Goal: Navigation & Orientation: Find specific page/section

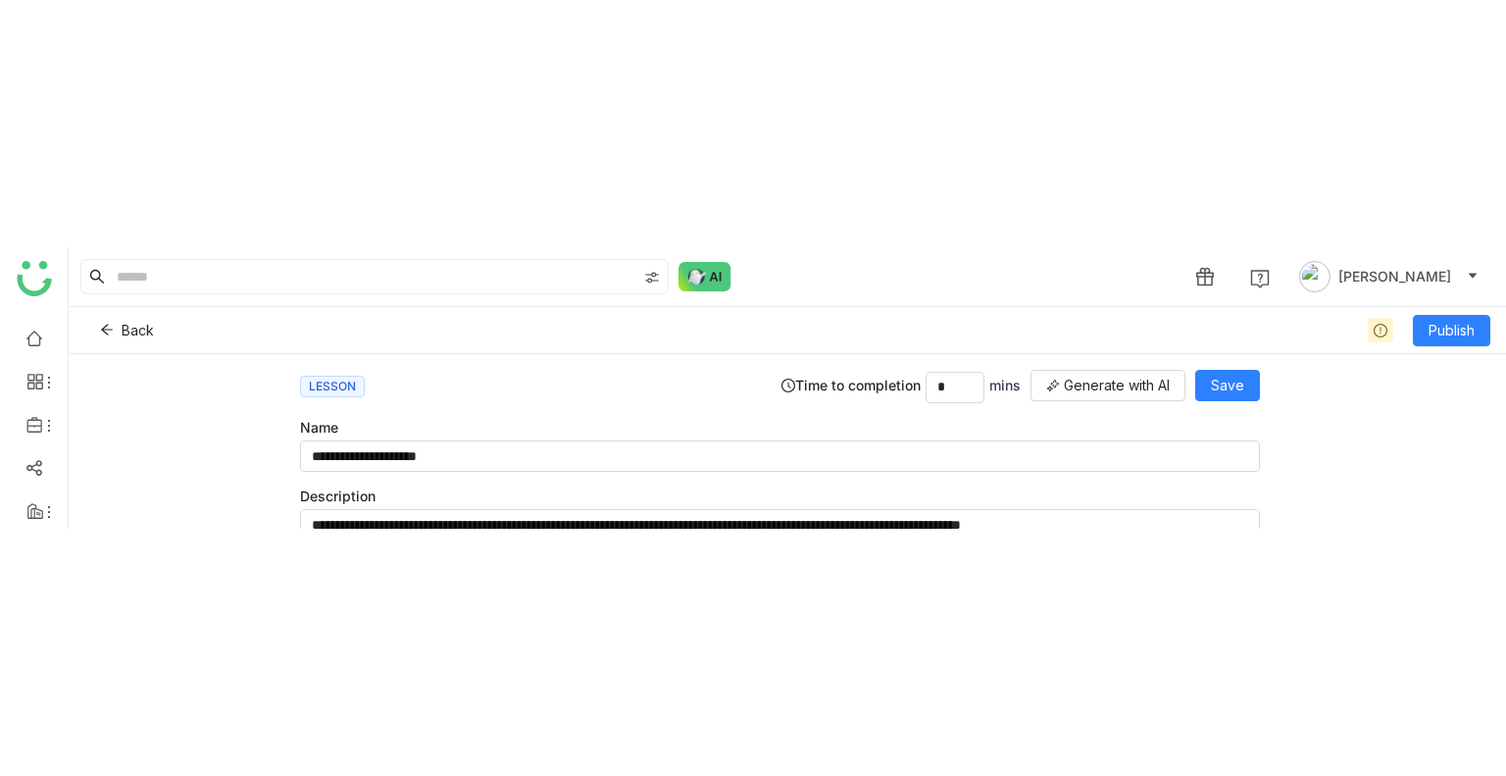
scroll to position [373, 0]
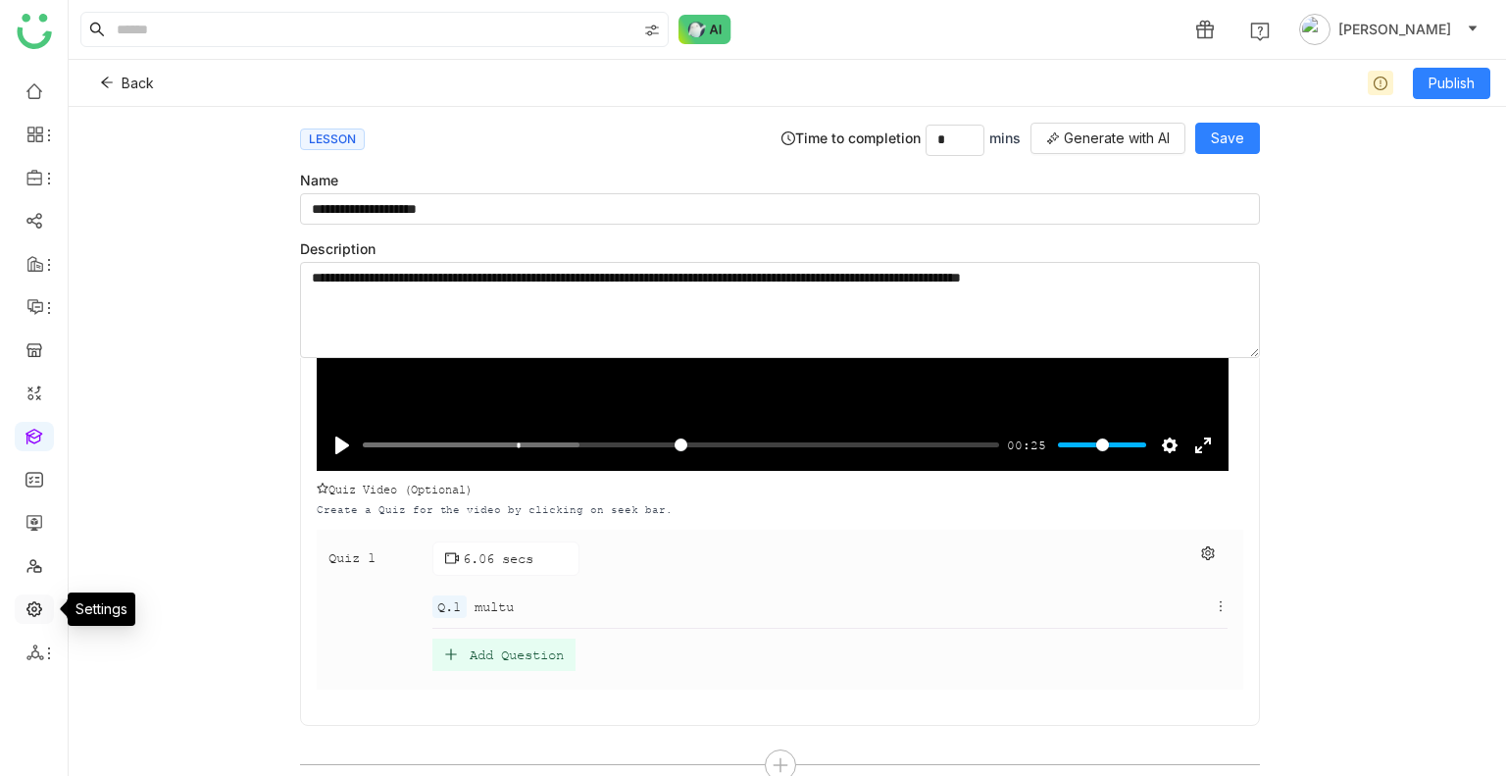
click at [39, 281] on link at bounding box center [35, 607] width 18 height 17
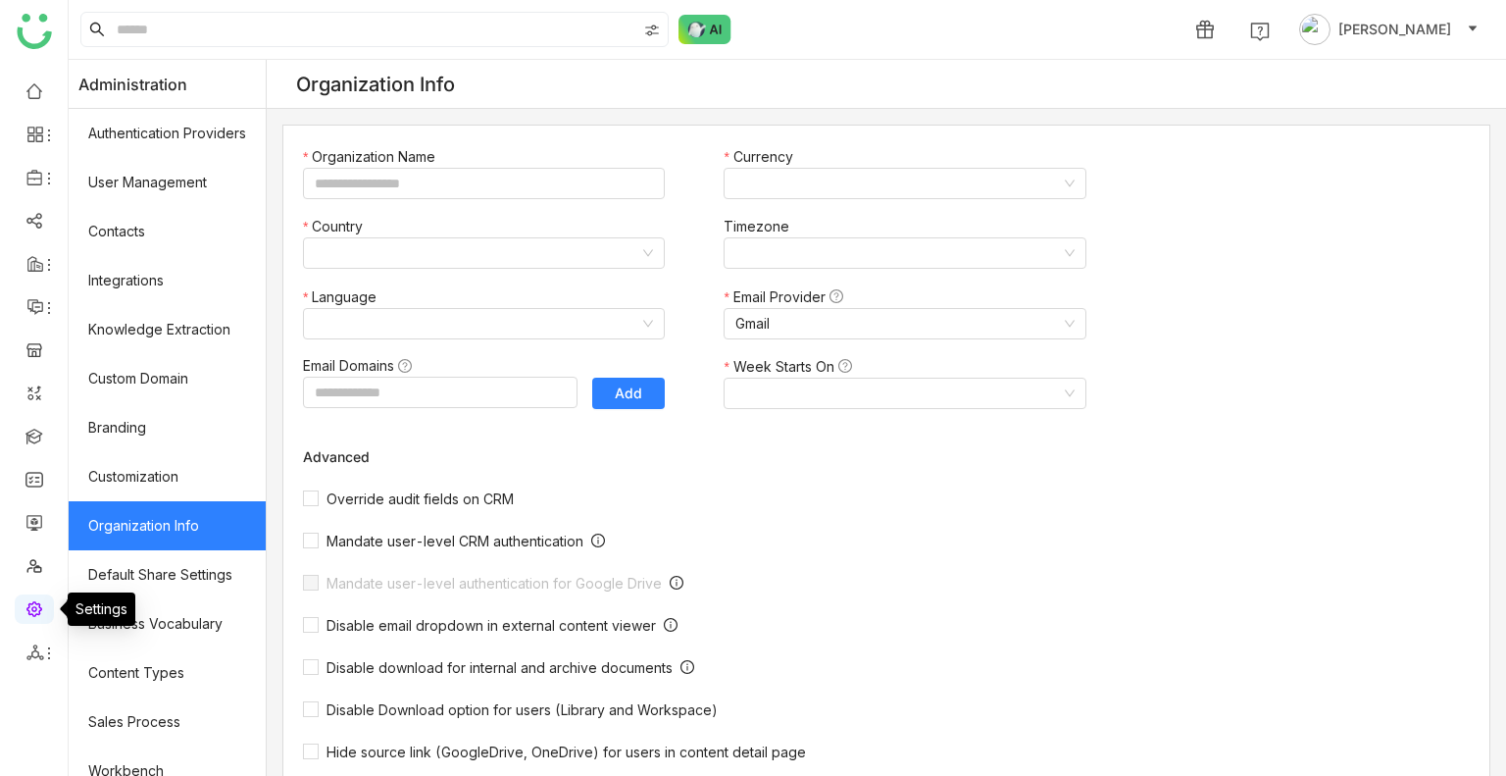
click at [39, 281] on link at bounding box center [35, 607] width 18 height 17
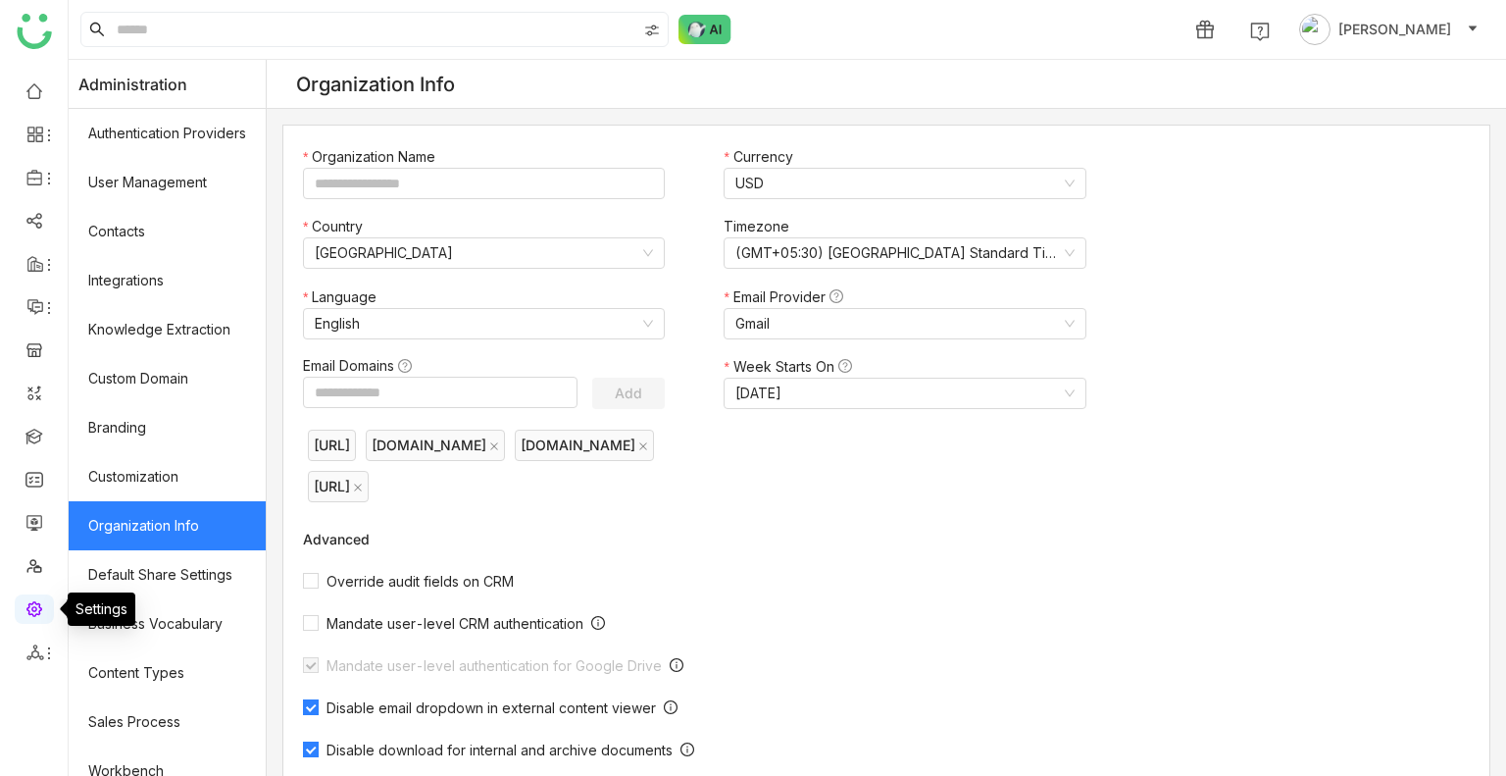
type input "*******"
click at [39, 281] on link at bounding box center [35, 607] width 18 height 17
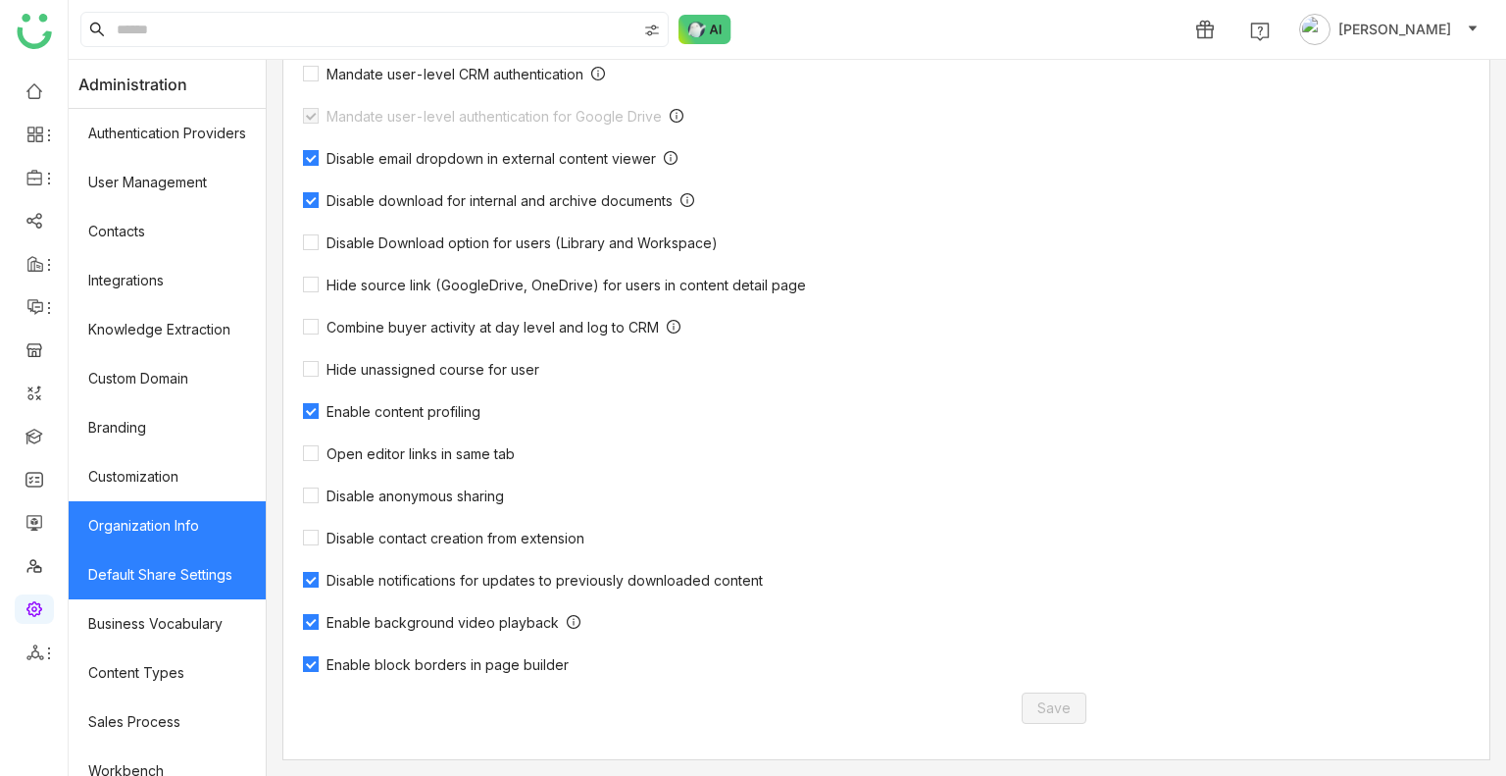
click at [149, 281] on link "Default Share Settings" at bounding box center [167, 574] width 197 height 49
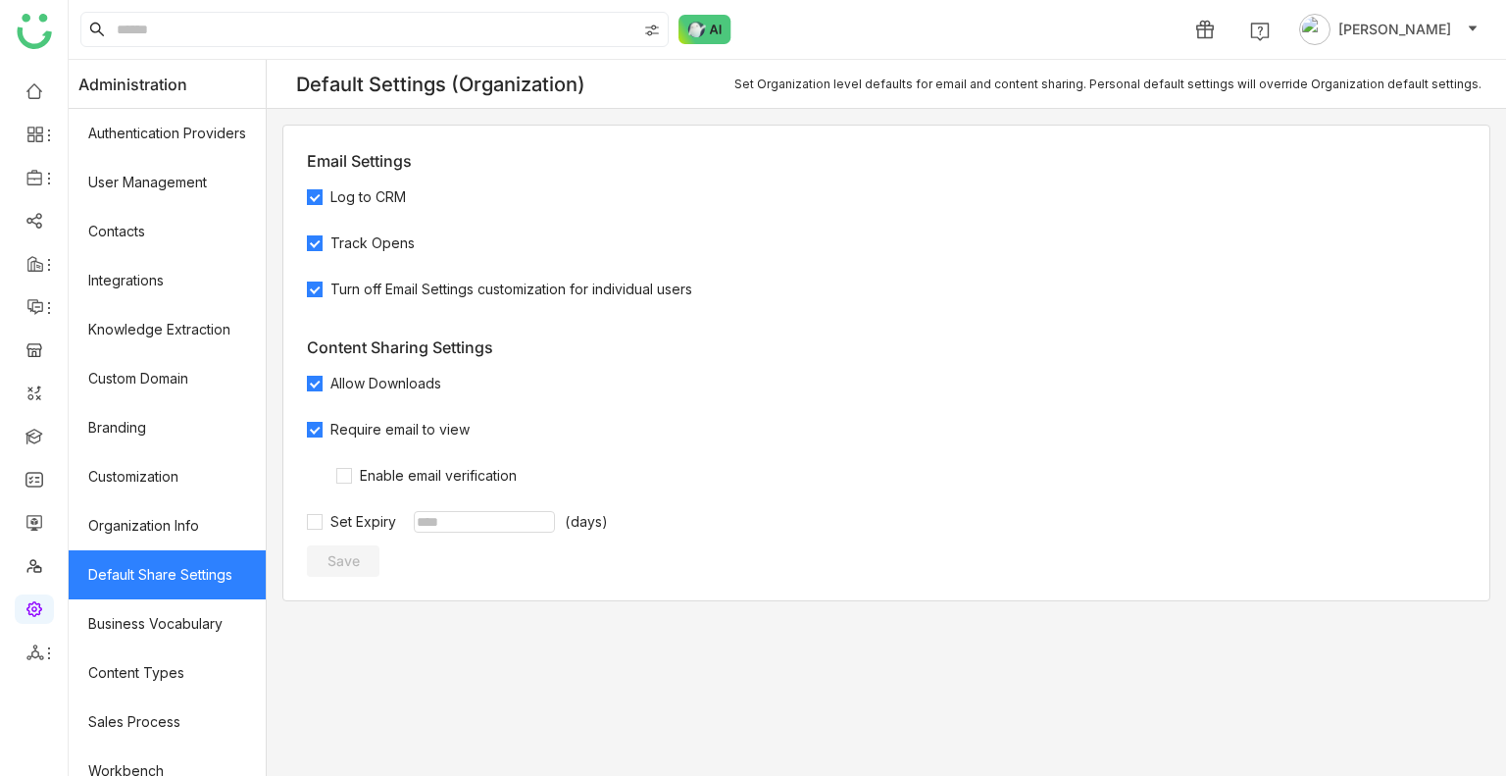
click at [497, 281] on input "number" at bounding box center [484, 522] width 141 height 22
click at [486, 281] on input "number" at bounding box center [484, 522] width 141 height 22
click at [142, 281] on link "Business Vocabulary" at bounding box center [167, 623] width 197 height 49
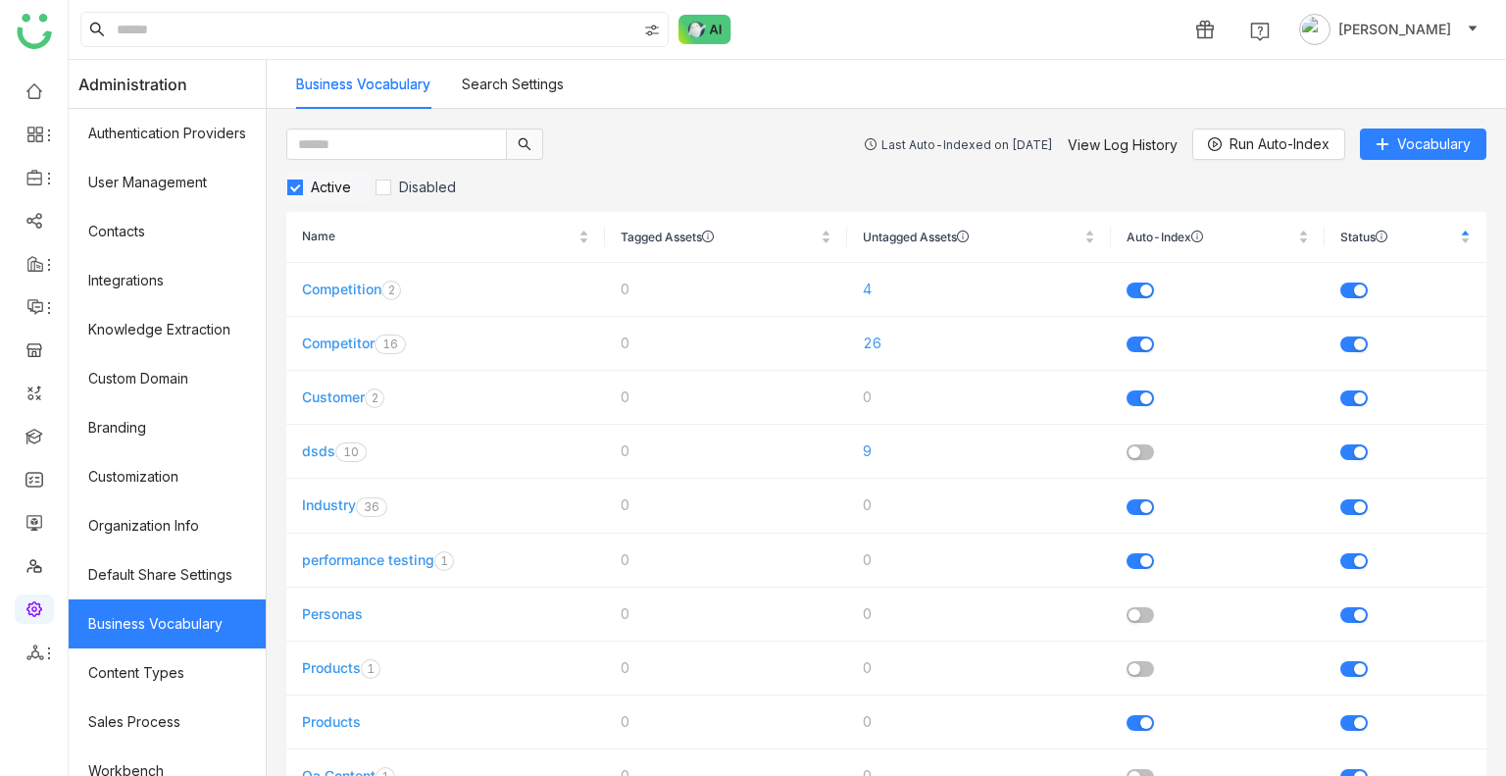
scroll to position [264, 0]
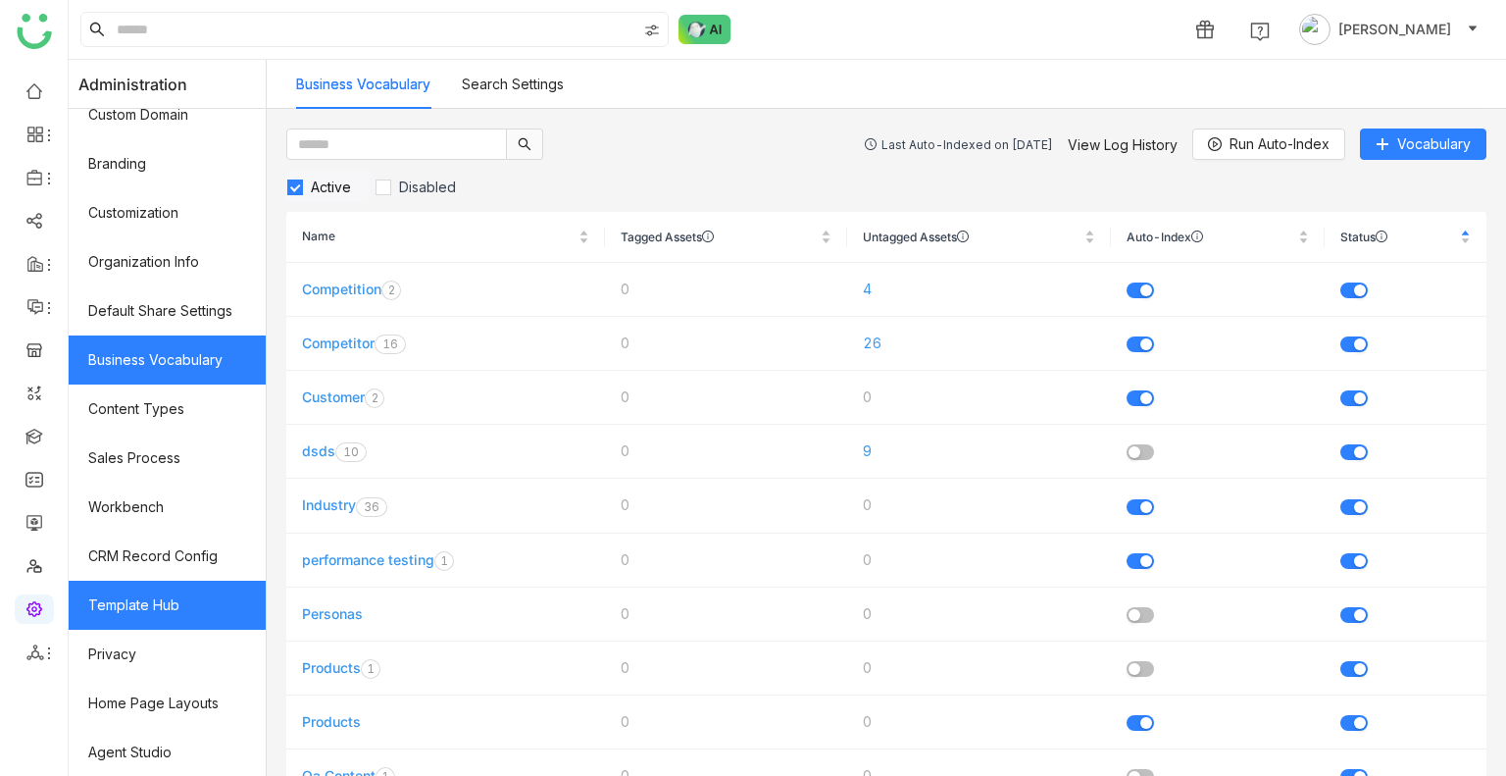
click at [145, 281] on link "Template Hub" at bounding box center [167, 605] width 197 height 49
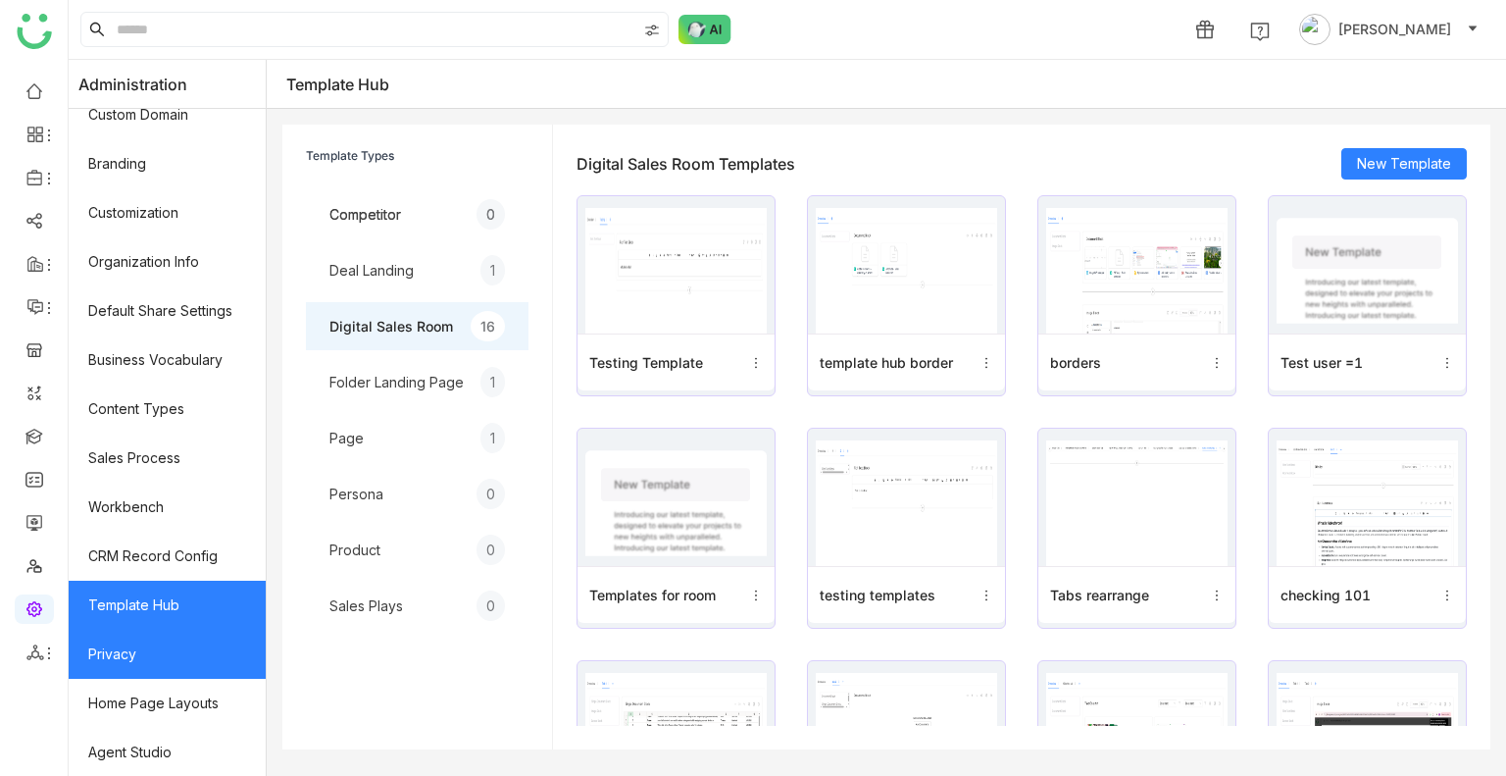
click at [153, 281] on link "Privacy" at bounding box center [167, 654] width 197 height 49
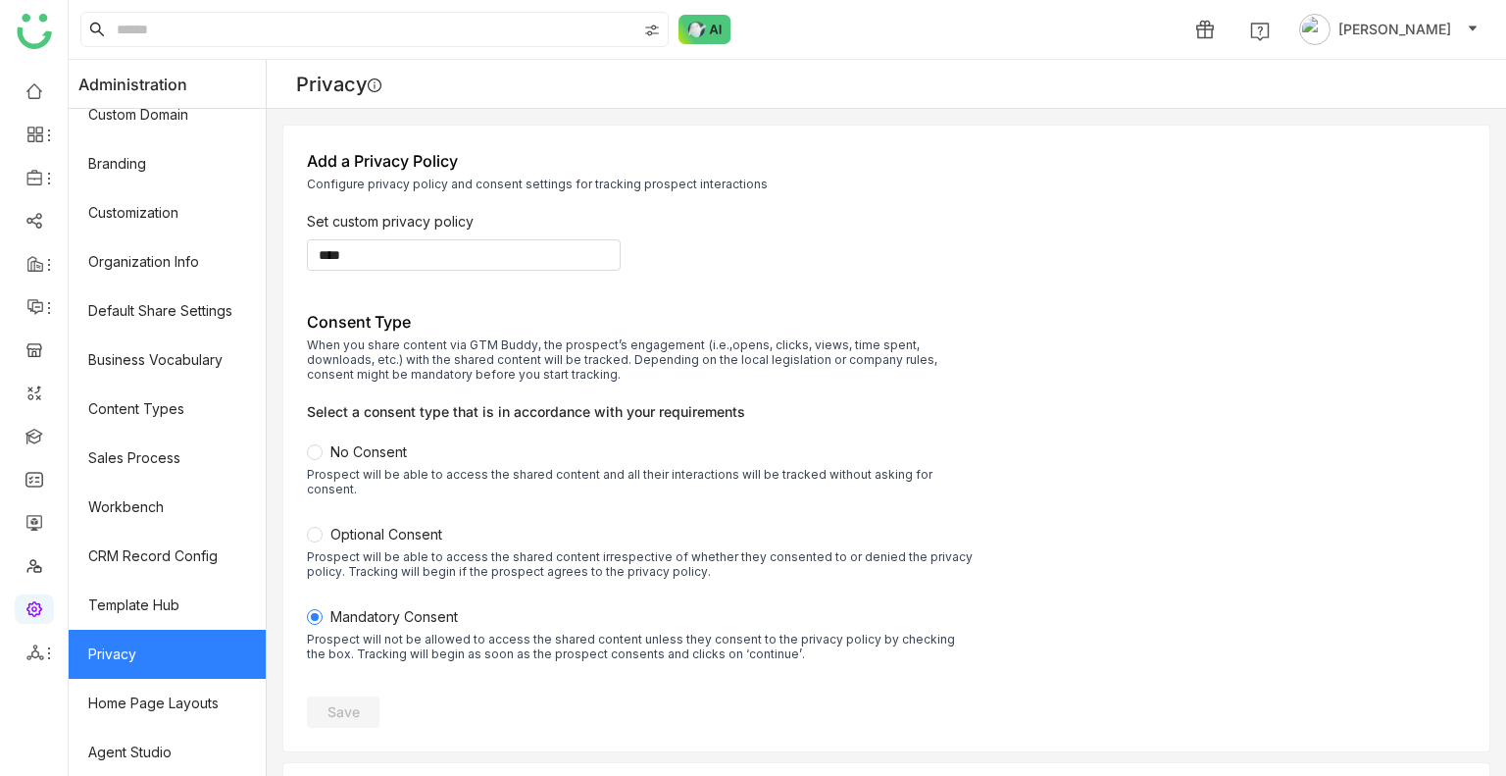
click at [153, 281] on link "Privacy" at bounding box center [167, 654] width 197 height 49
click at [440, 269] on input "****" at bounding box center [464, 254] width 314 height 31
click at [779, 259] on div "****" at bounding box center [886, 250] width 1159 height 39
click at [174, 281] on link "Home Page Layouts" at bounding box center [167, 703] width 197 height 49
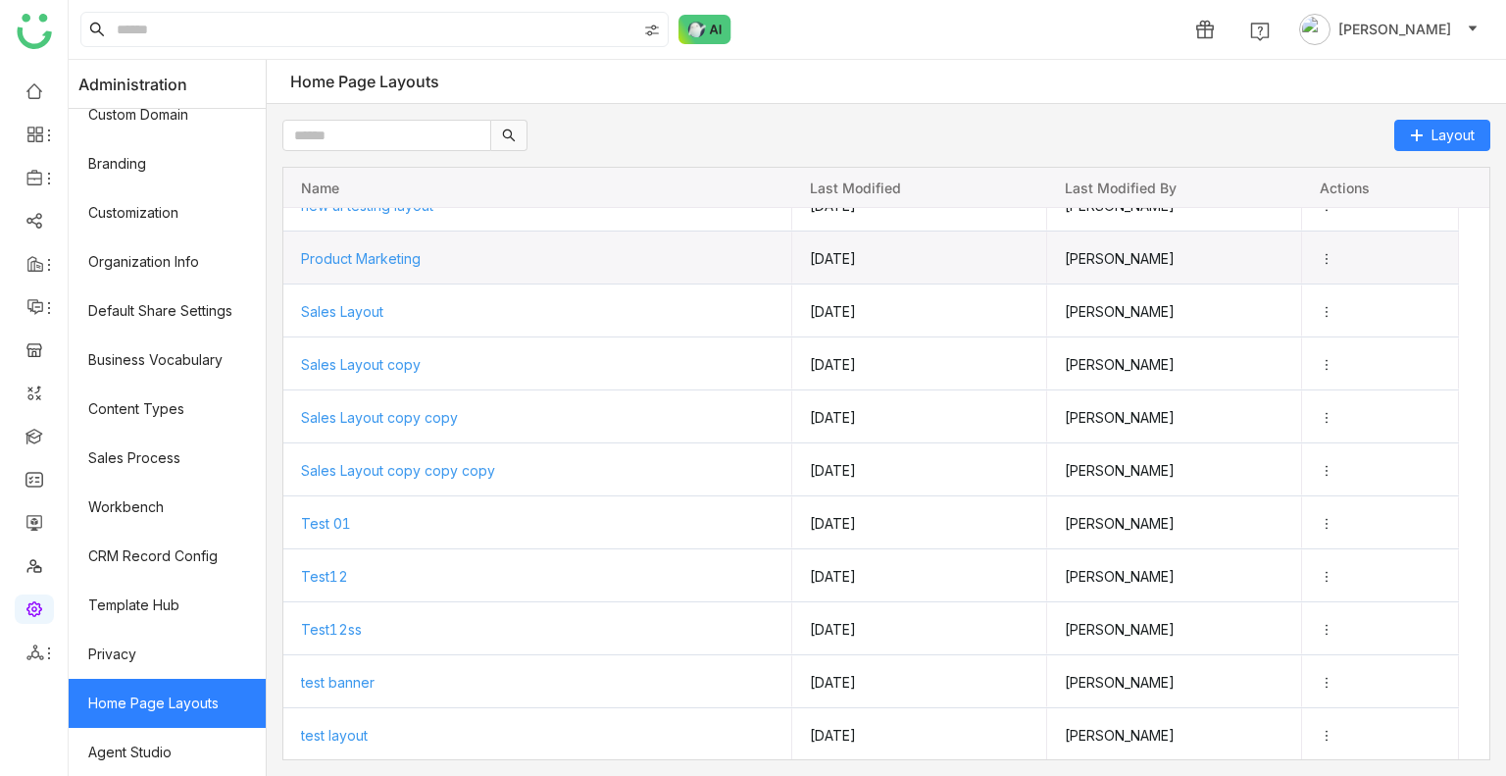
scroll to position [294, 0]
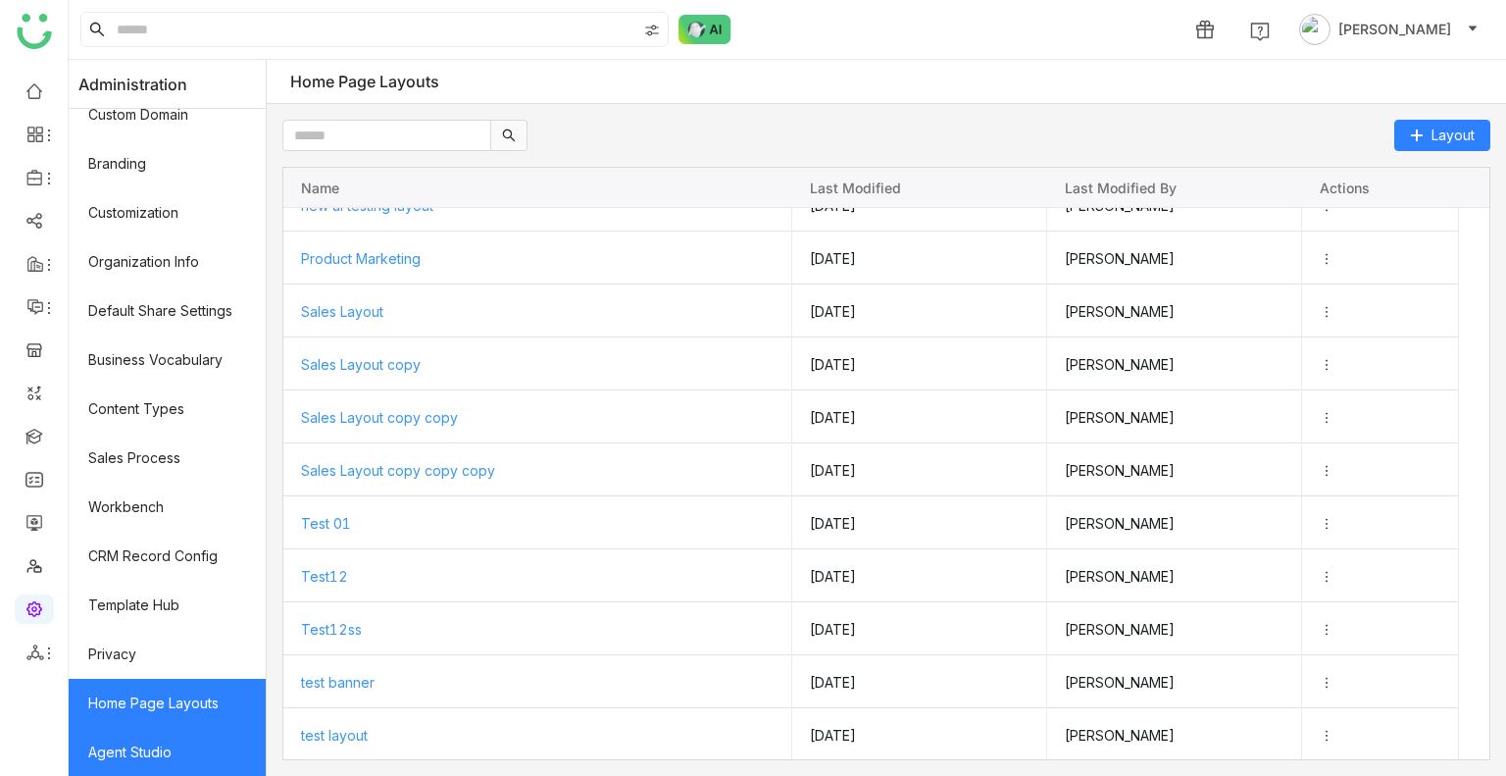
click at [114, 281] on link "Agent Studio" at bounding box center [167, 752] width 197 height 49
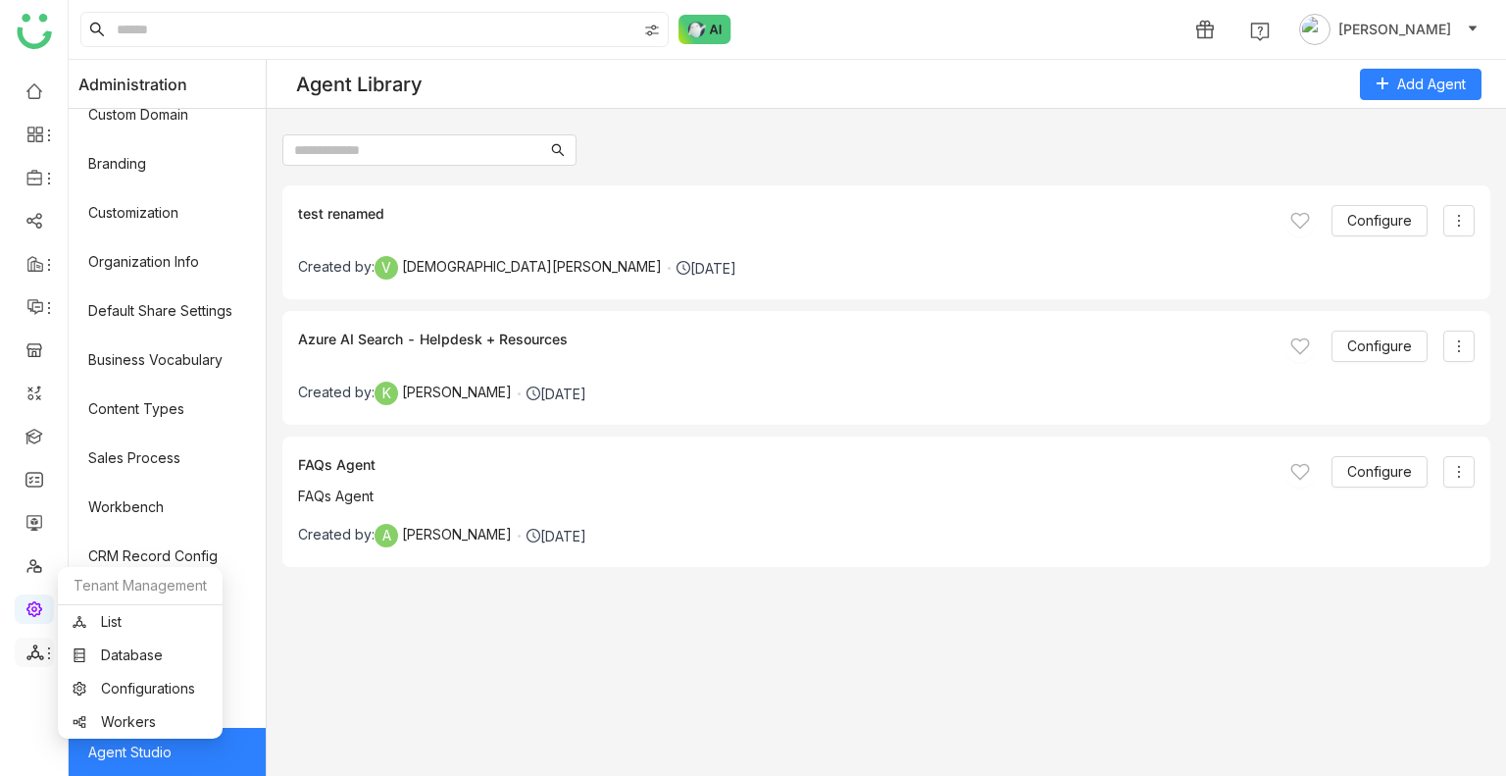
click at [35, 281] on icon at bounding box center [34, 652] width 17 height 16
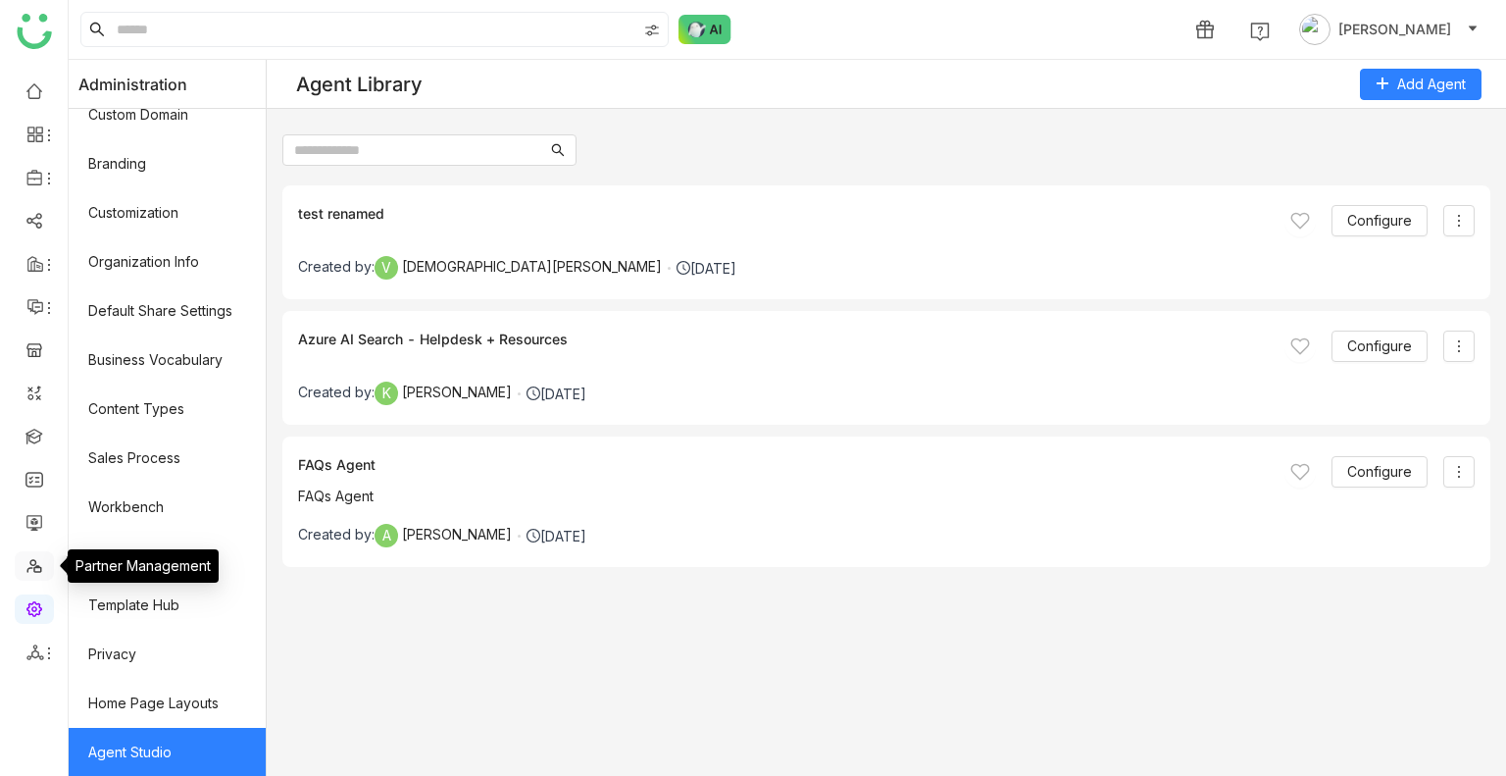
click at [35, 281] on link at bounding box center [35, 564] width 18 height 17
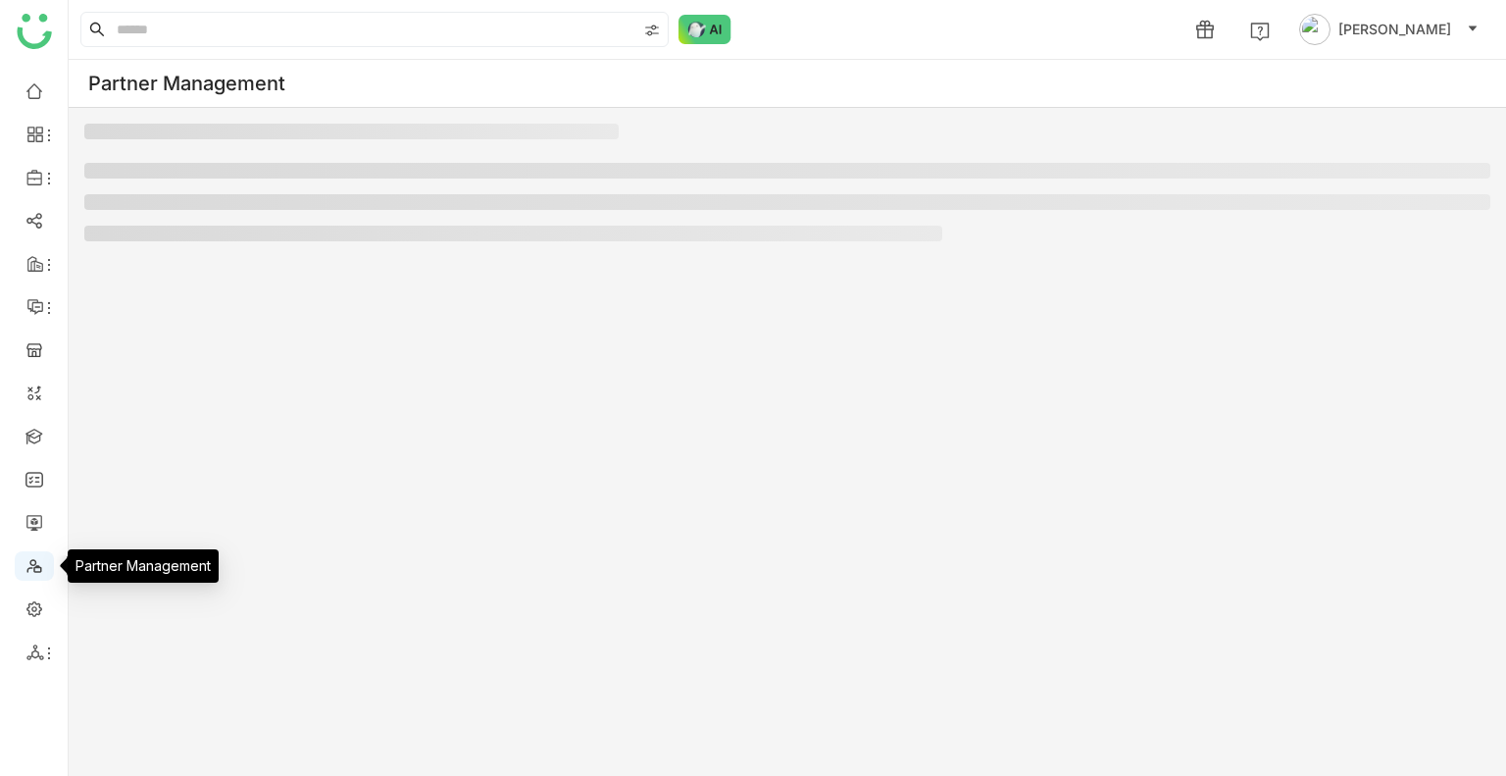
click at [35, 281] on link at bounding box center [35, 564] width 18 height 17
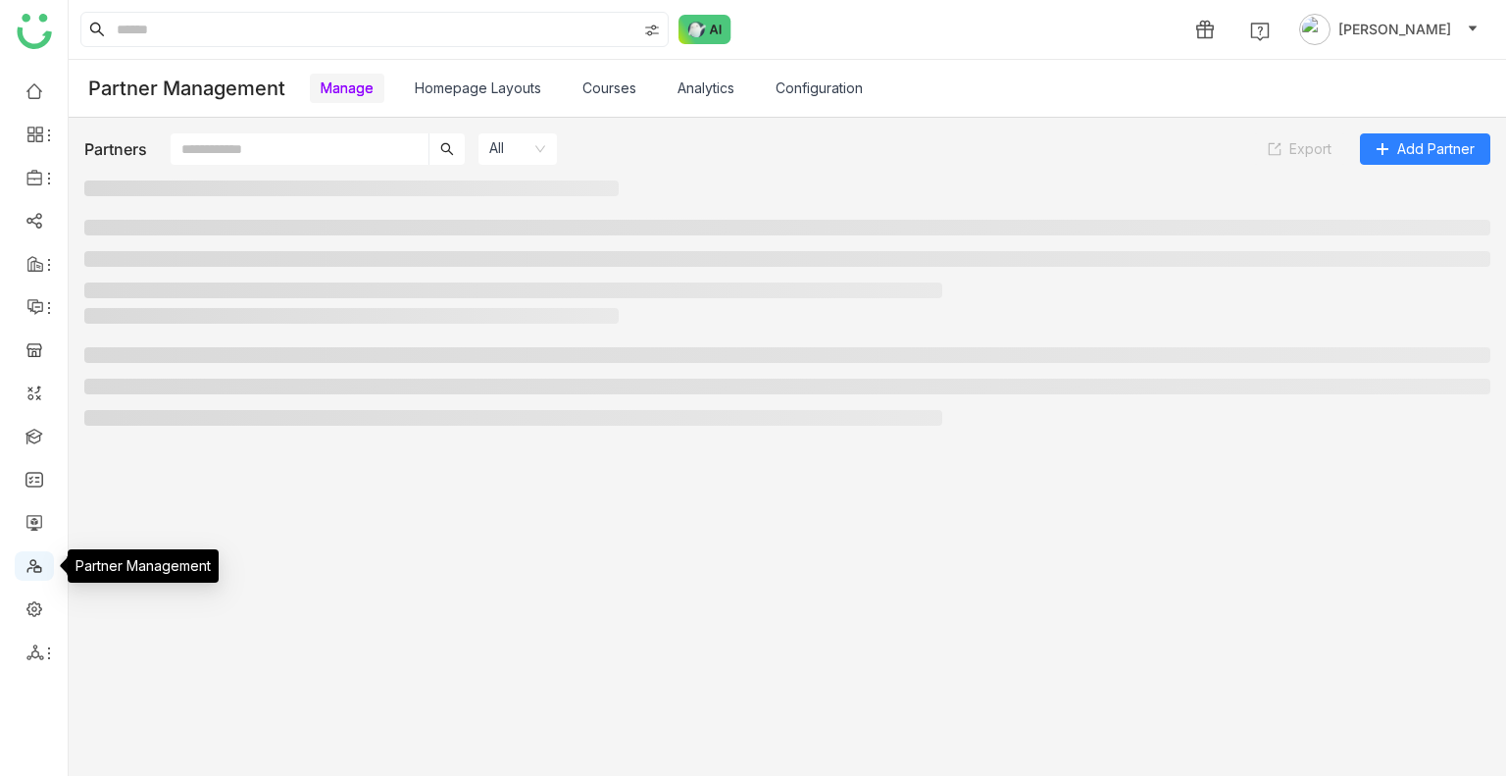
click at [35, 281] on link at bounding box center [35, 564] width 18 height 17
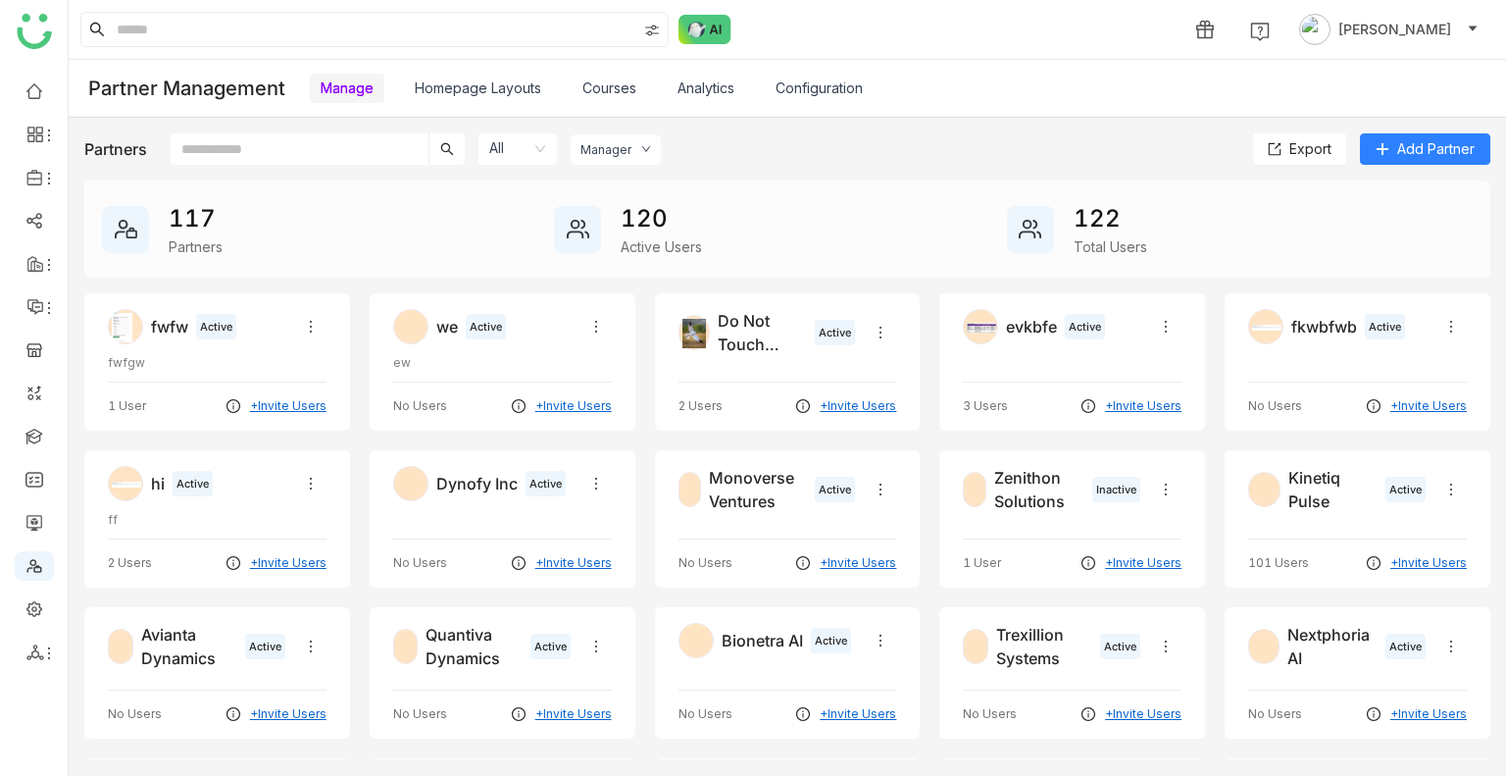
click at [616, 137] on div "Manager" at bounding box center [616, 149] width 90 height 30
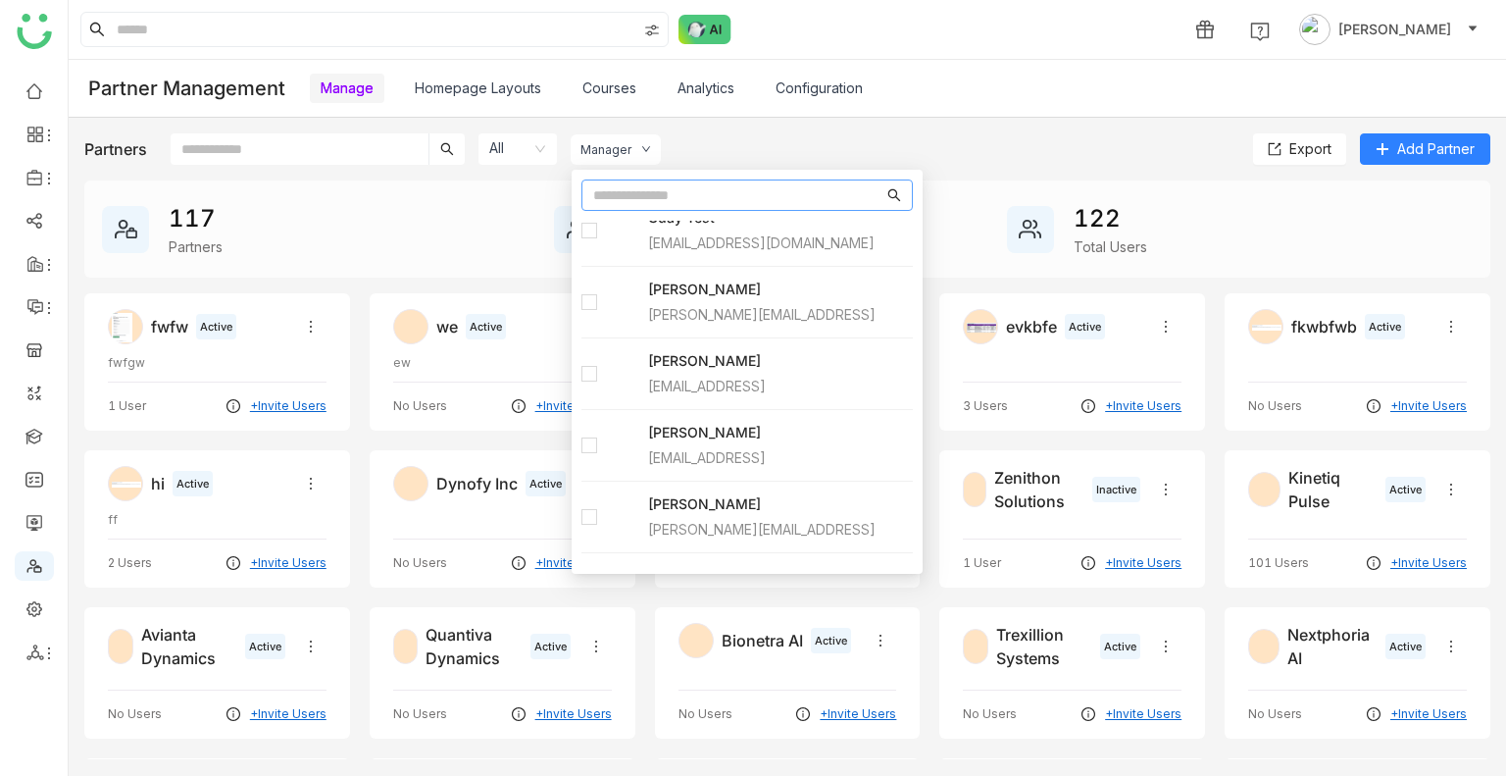
scroll to position [5724, 0]
click at [914, 141] on div "Partners All Manager Export Add Partner" at bounding box center [787, 148] width 1406 height 31
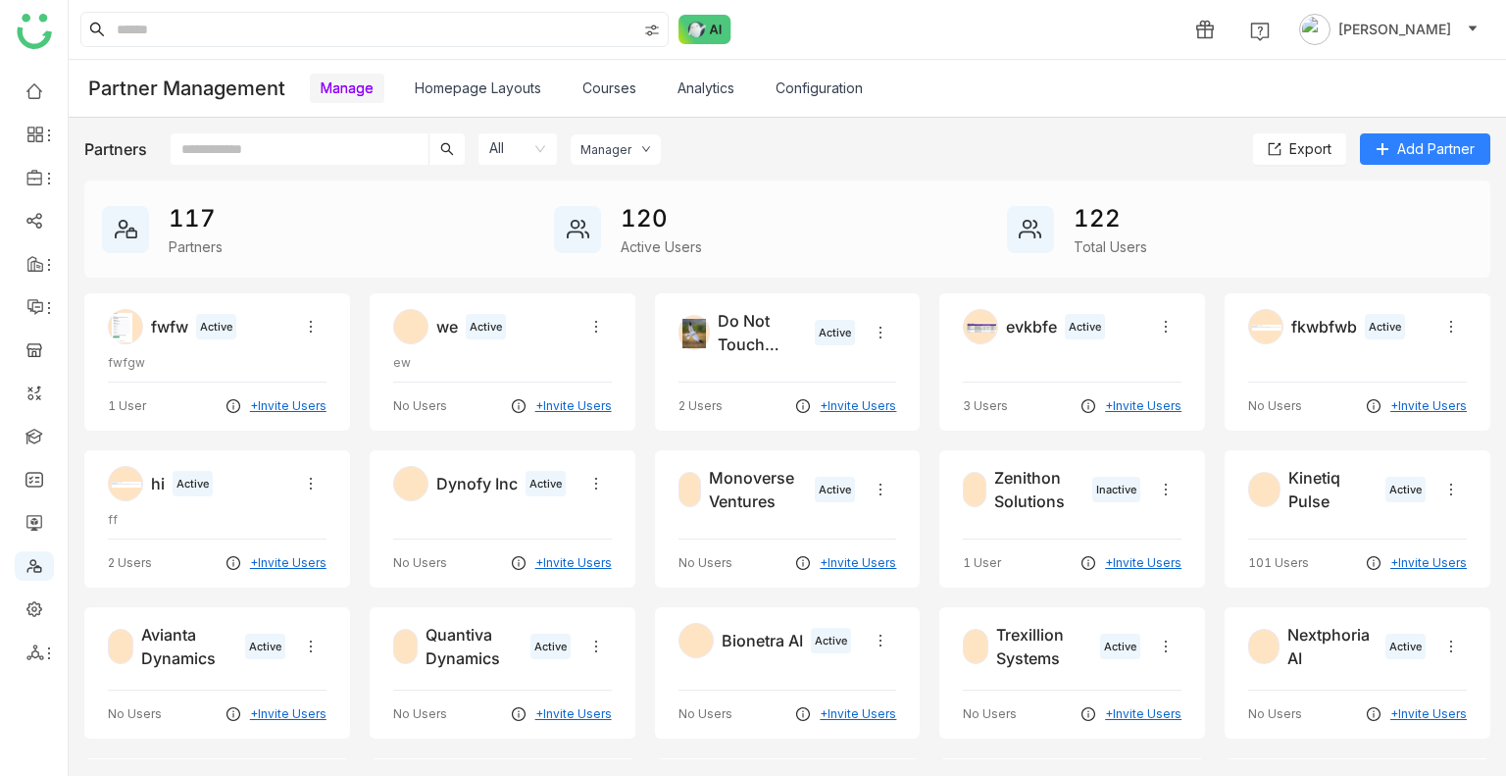
click at [512, 156] on nz-select-item "All" at bounding box center [517, 148] width 57 height 31
click at [847, 137] on div "Partners All Manager Export Add Partner" at bounding box center [787, 148] width 1406 height 31
click at [481, 89] on link "Homepage Layouts" at bounding box center [478, 87] width 127 height 17
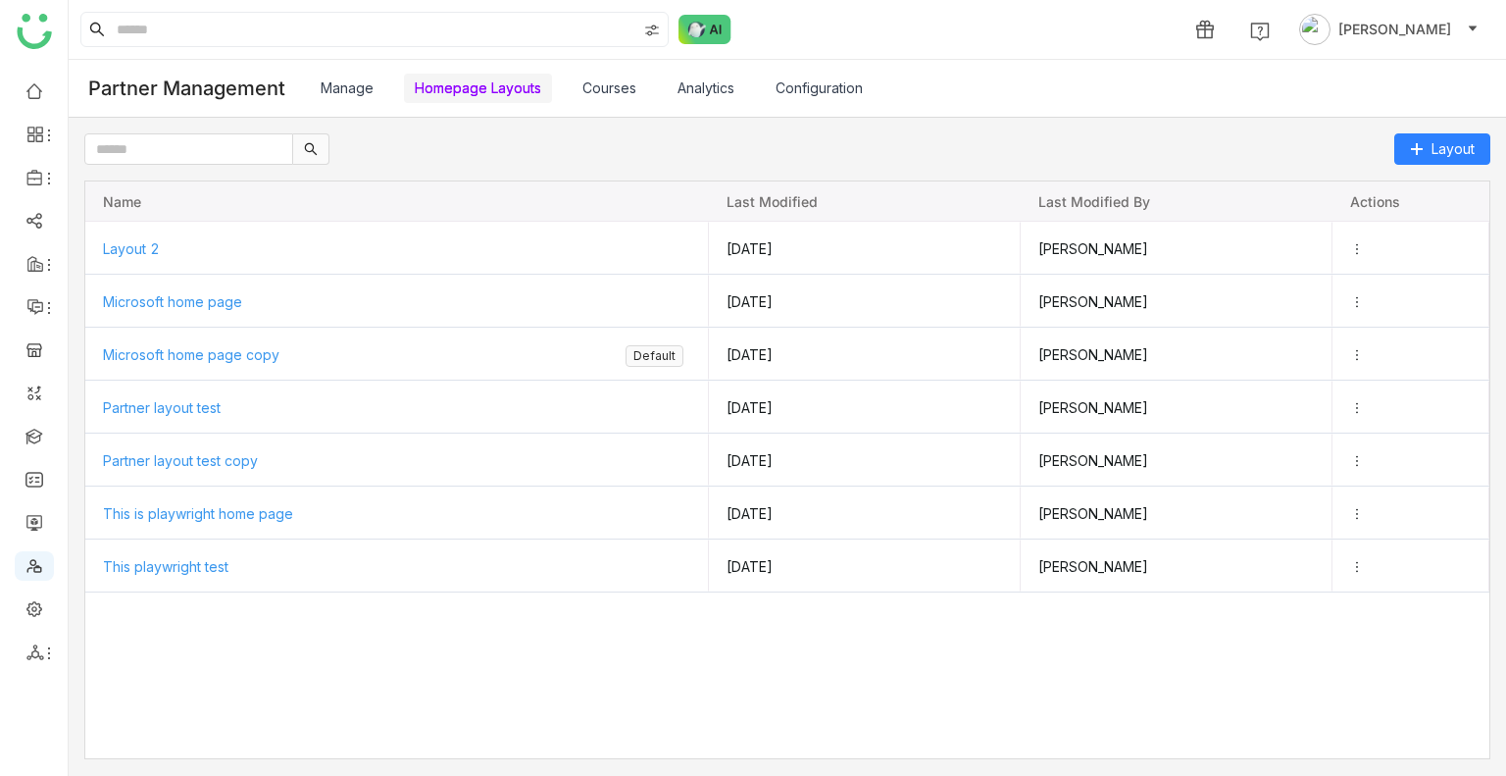
click at [623, 79] on link "Courses" at bounding box center [610, 87] width 54 height 17
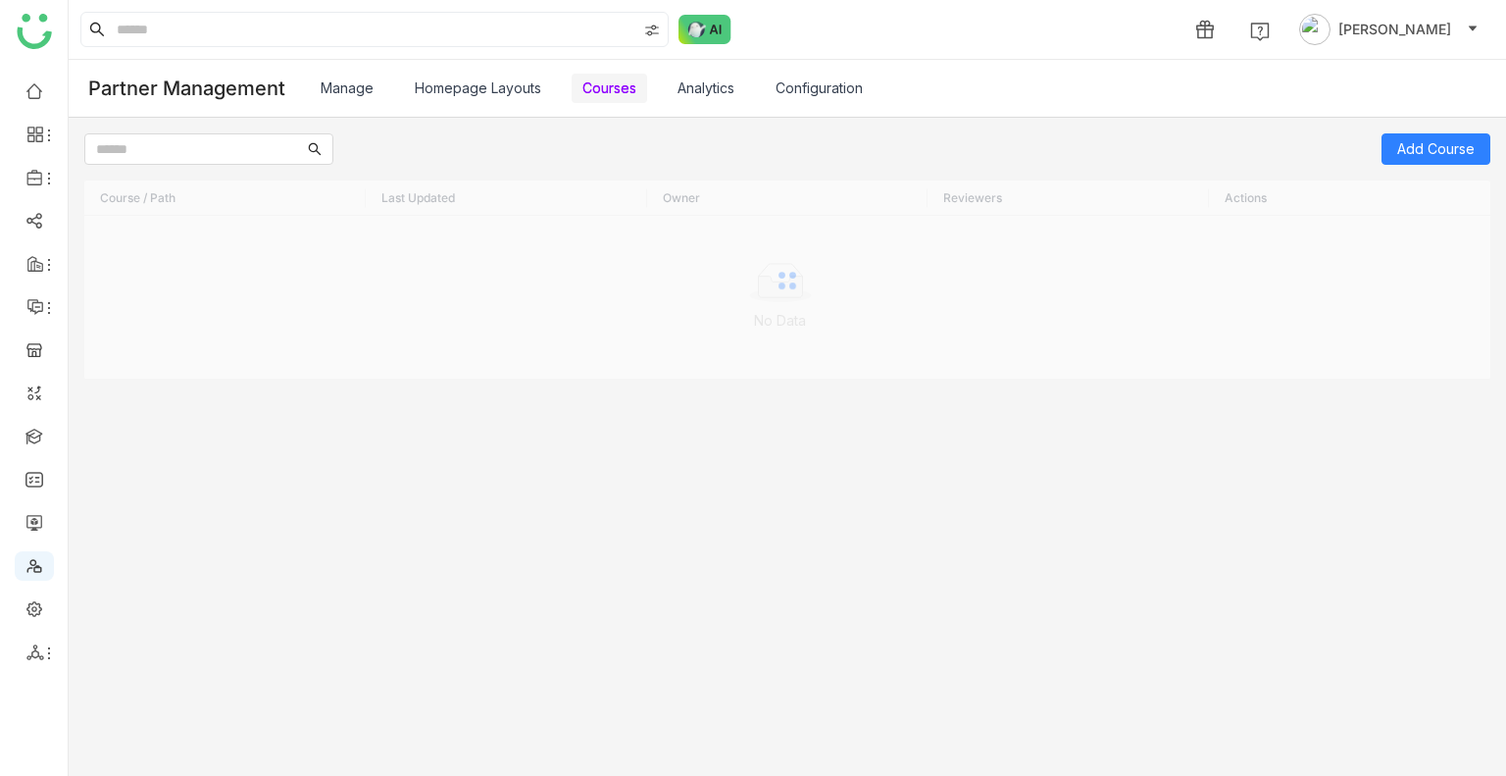
click at [727, 79] on link "Analytics" at bounding box center [706, 87] width 57 height 17
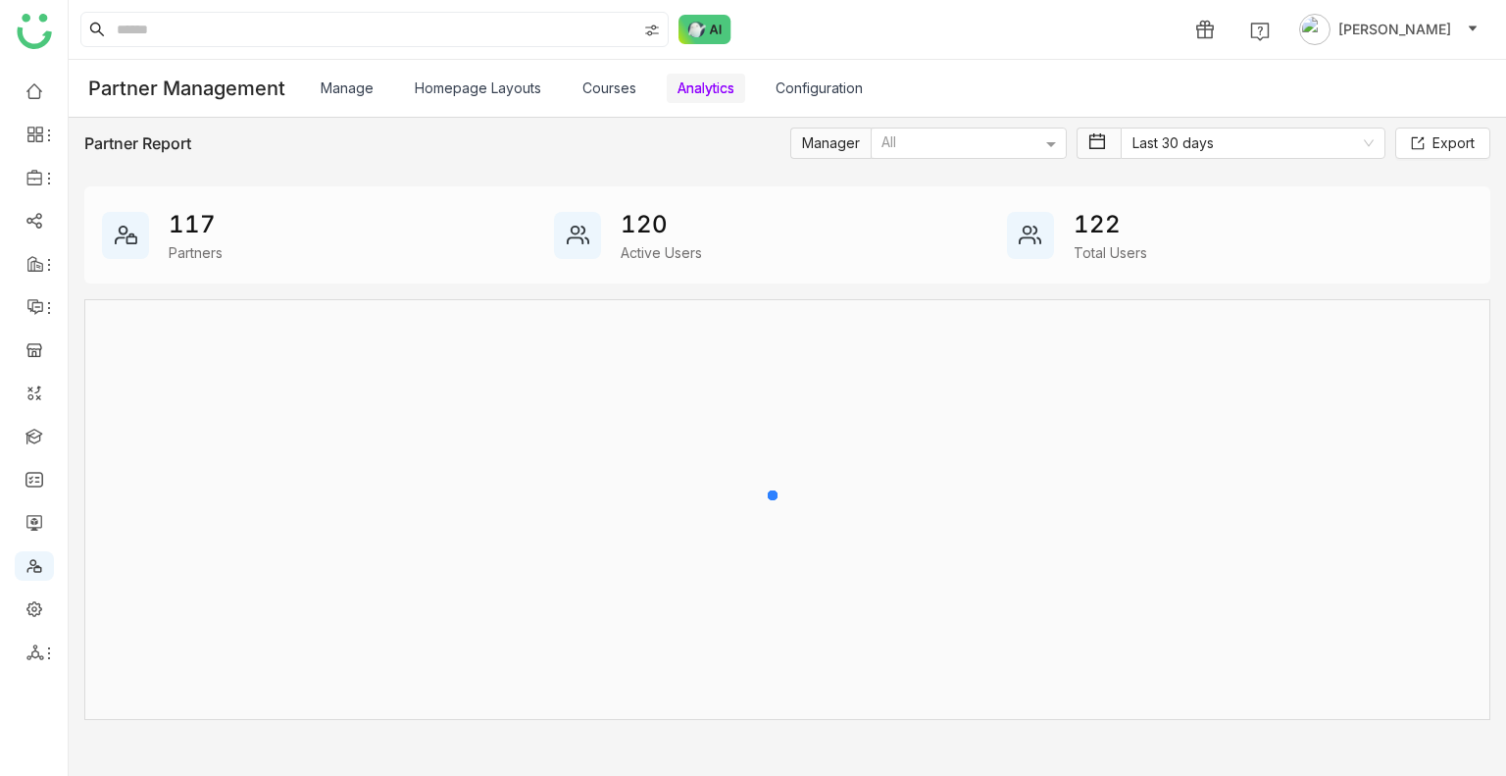
click at [829, 79] on link "Configuration" at bounding box center [819, 87] width 87 height 17
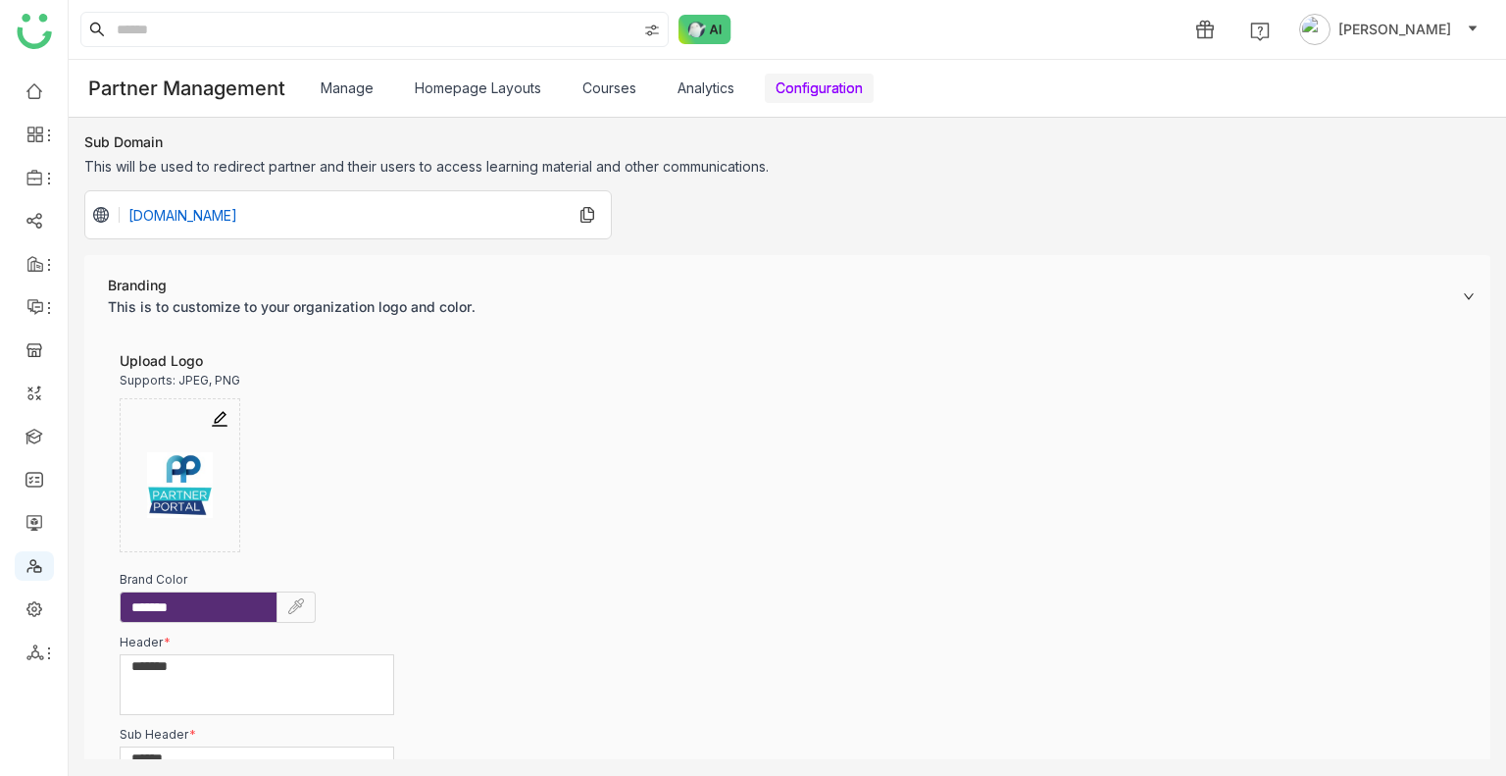
scroll to position [4, 0]
click at [694, 96] on link "Analytics" at bounding box center [706, 87] width 57 height 17
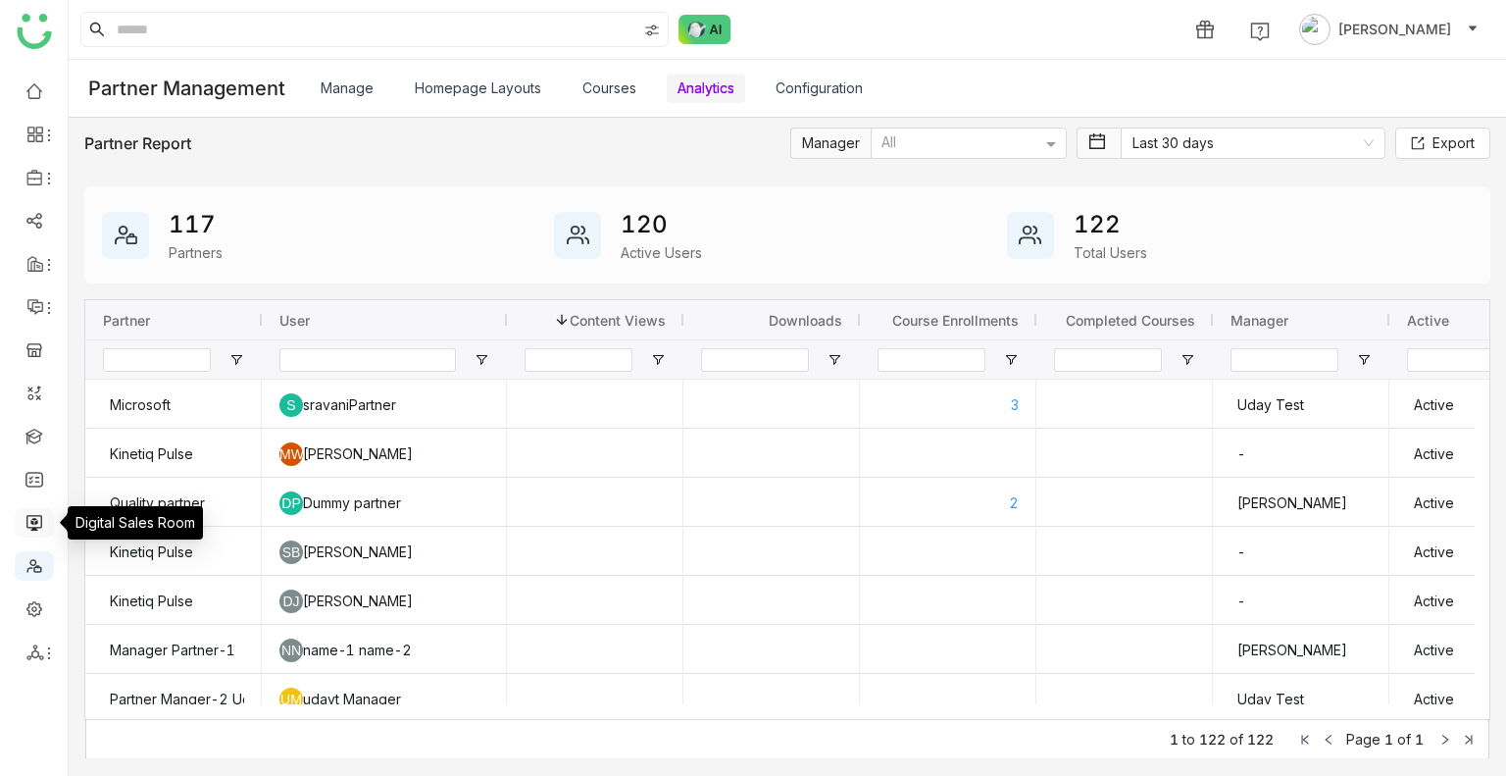
click at [31, 281] on link at bounding box center [35, 521] width 18 height 17
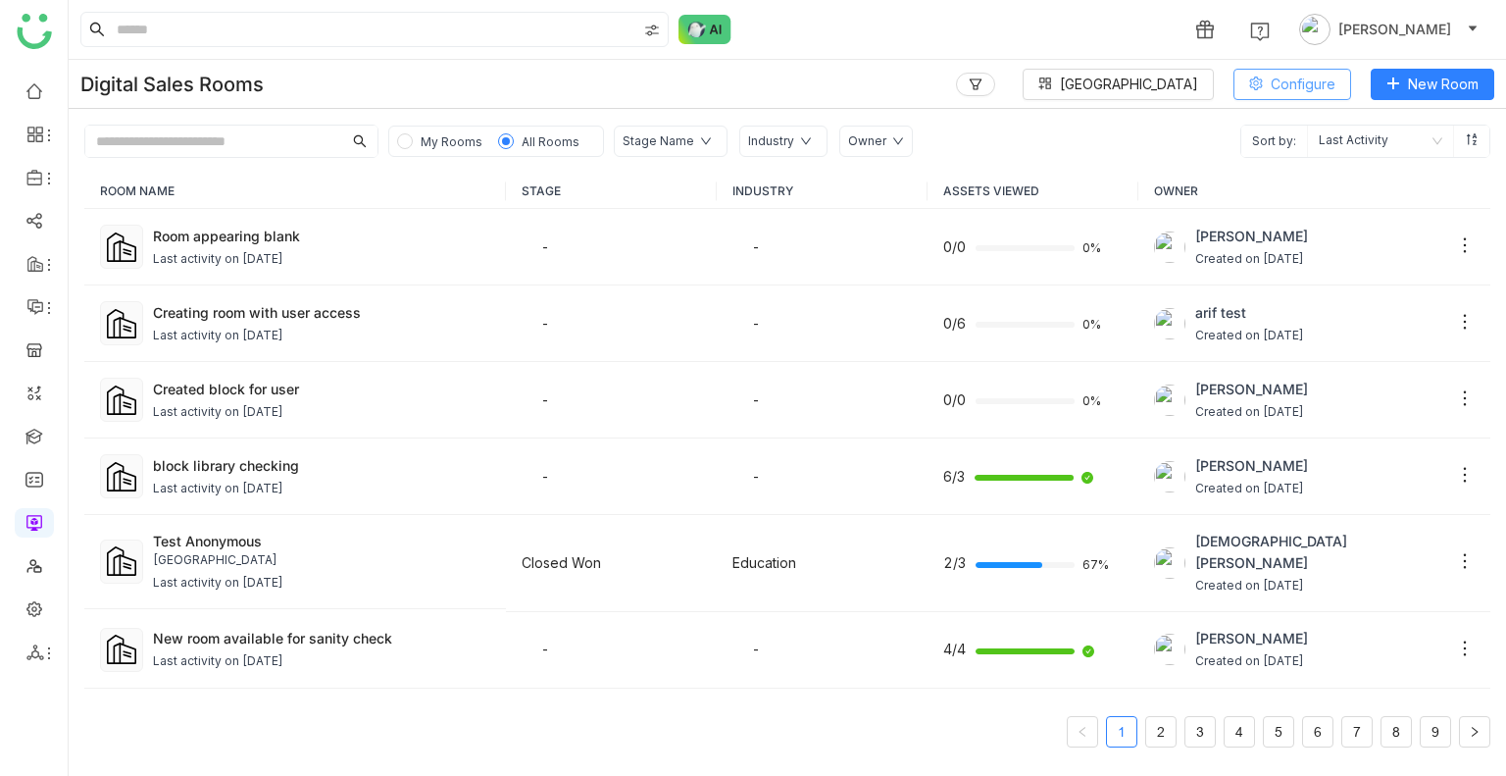
click at [1259, 87] on icon at bounding box center [1256, 84] width 13 height 14
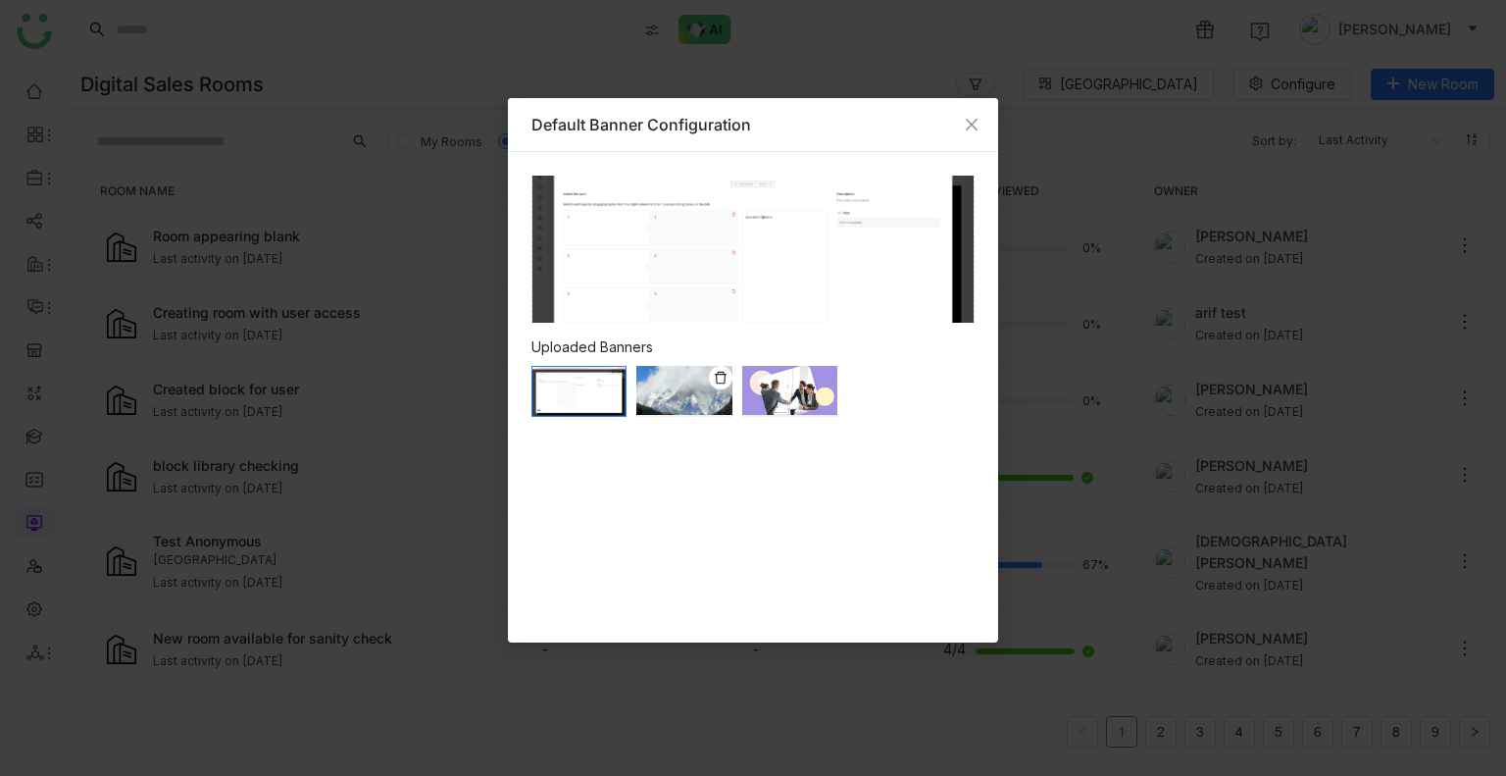
click at [719, 281] on img at bounding box center [684, 390] width 95 height 49
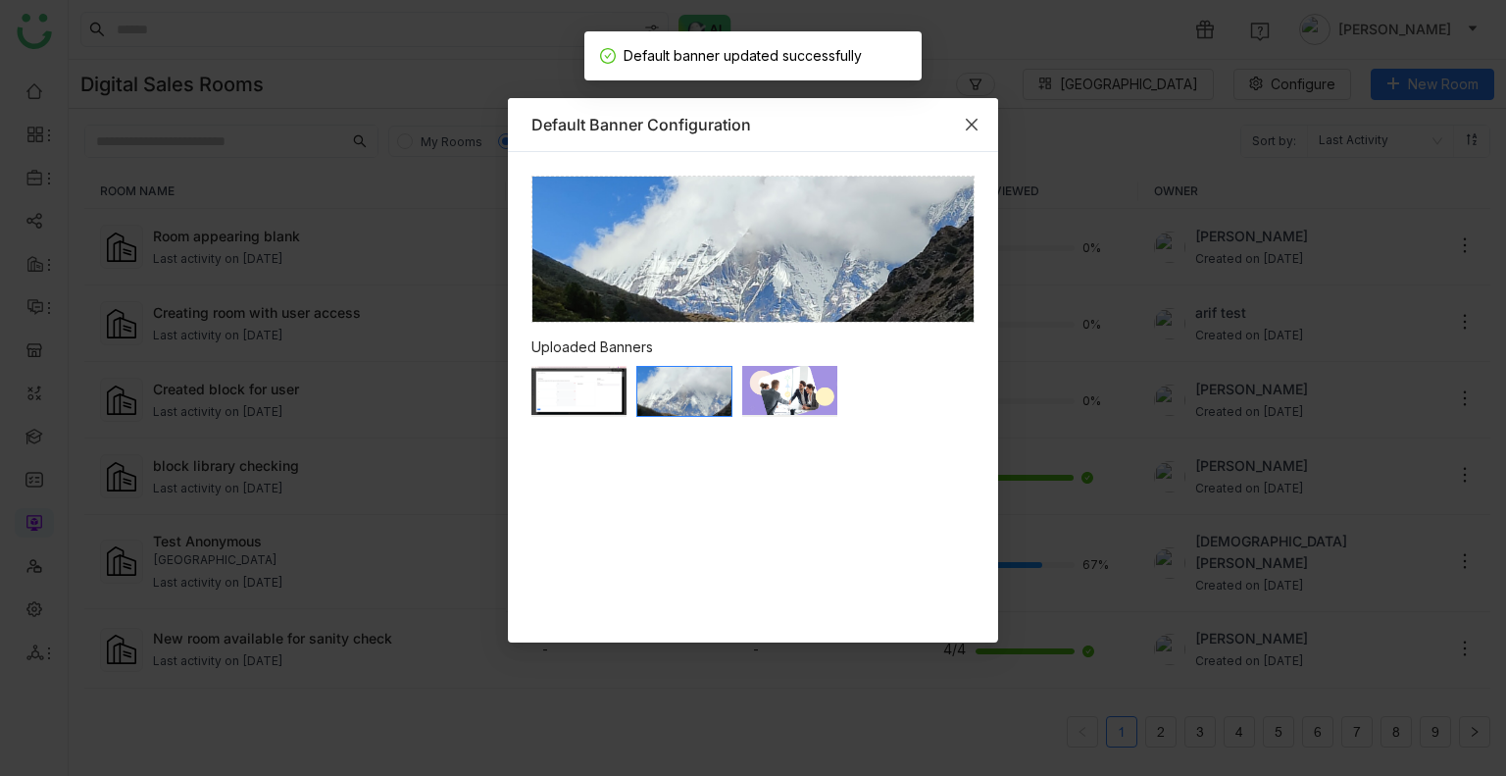
click at [967, 131] on span "Close" at bounding box center [971, 124] width 53 height 53
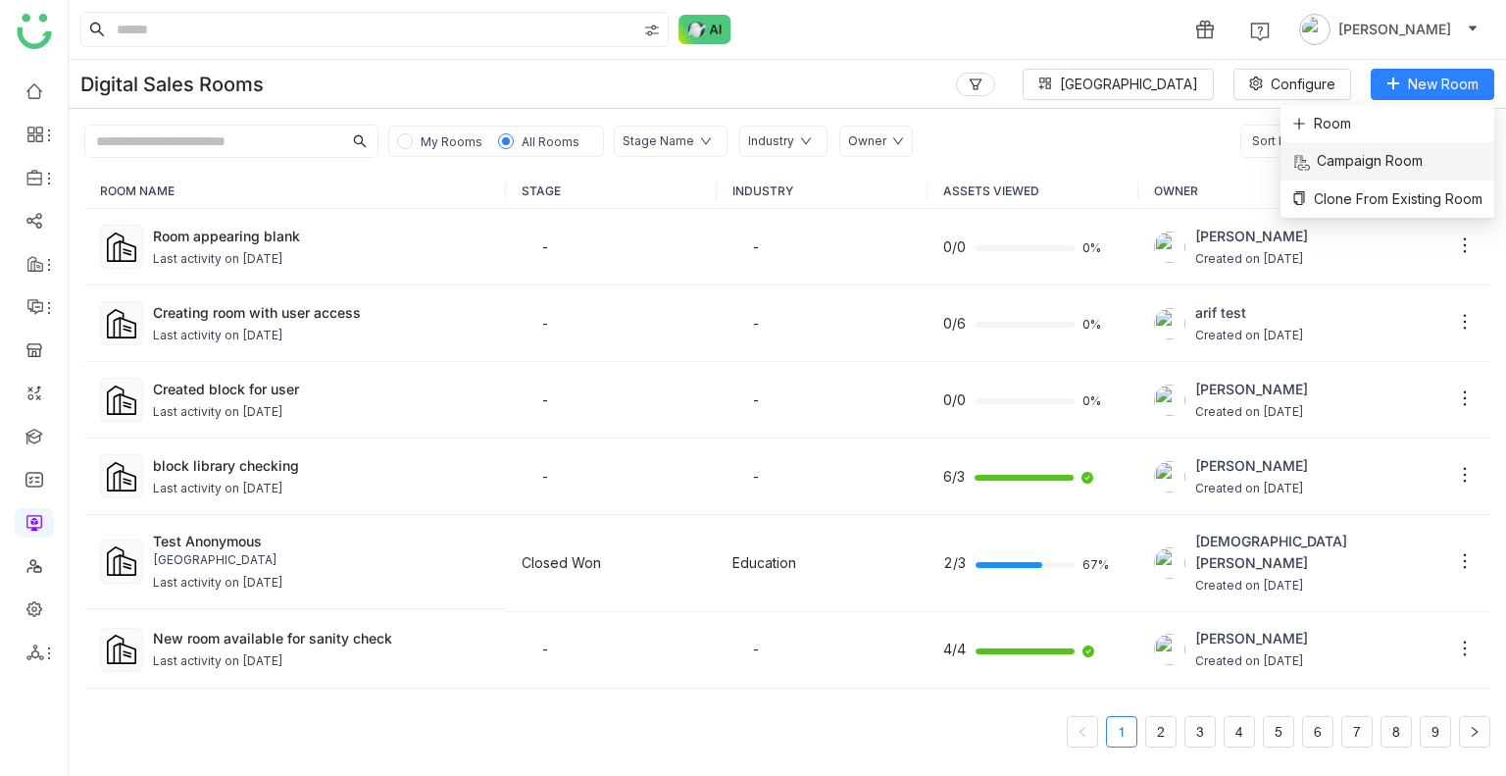
click at [1346, 163] on span "Campaign Room" at bounding box center [1358, 161] width 130 height 22
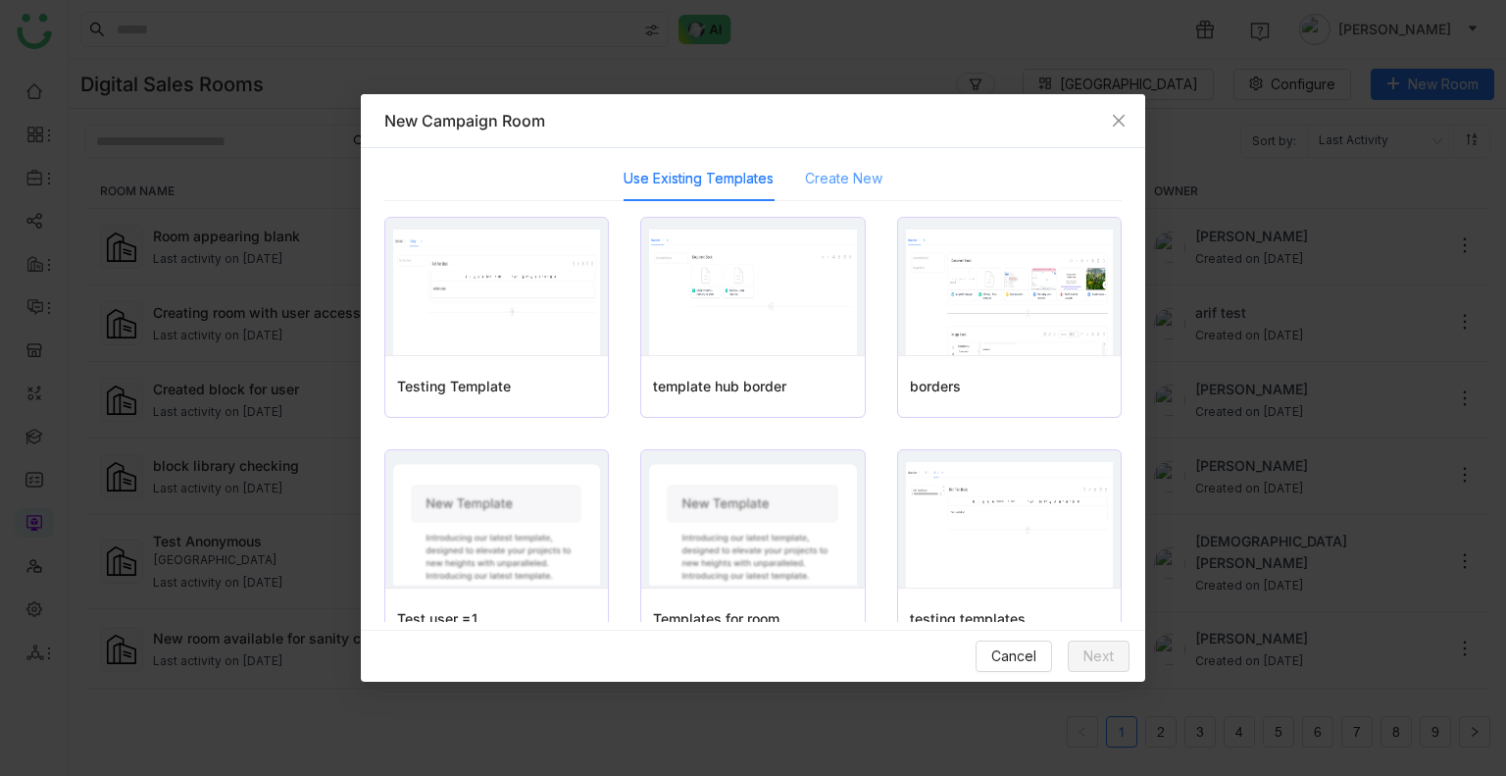
click at [842, 162] on div "Create New" at bounding box center [843, 178] width 77 height 45
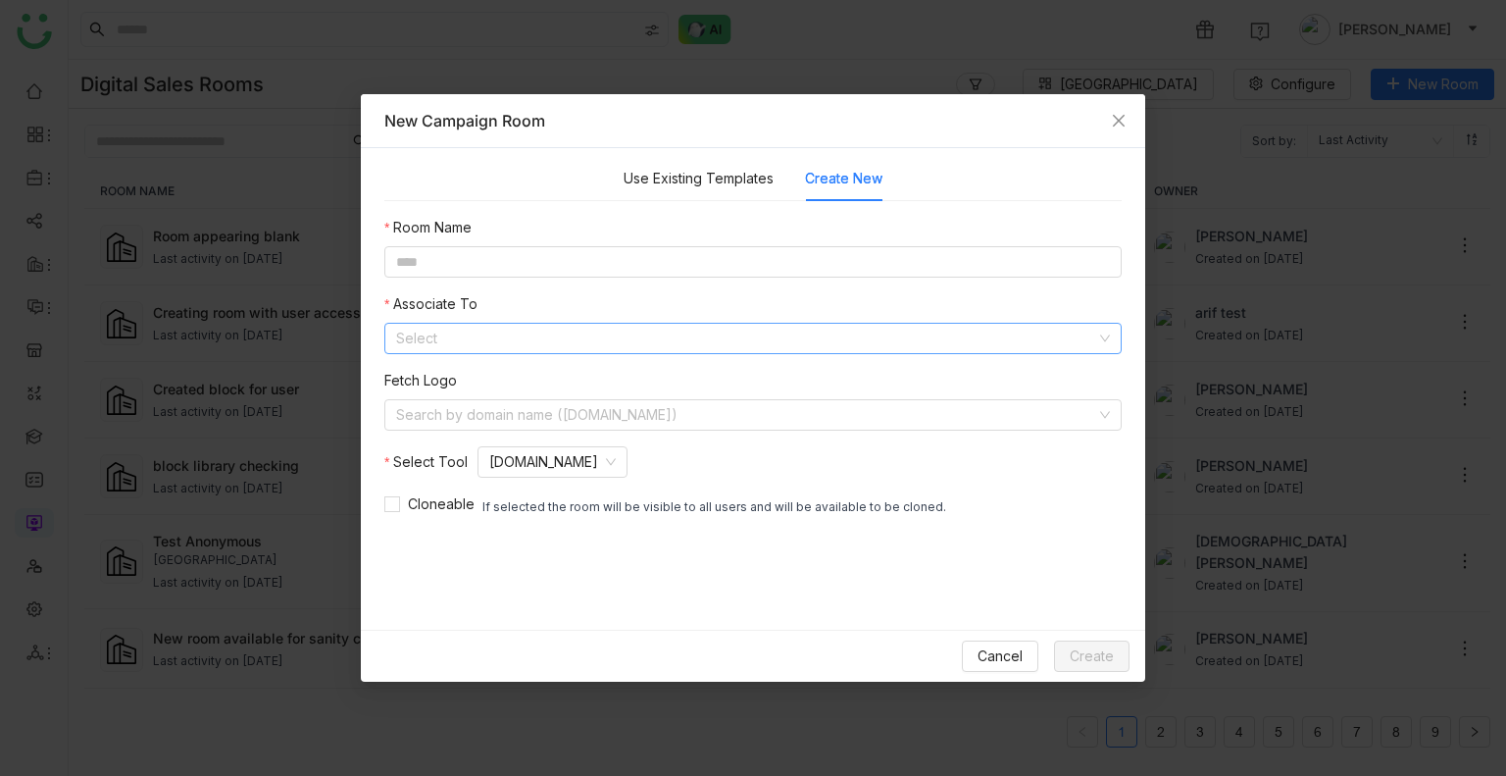
click at [486, 281] on nz-select-top-control "Select" at bounding box center [753, 338] width 738 height 31
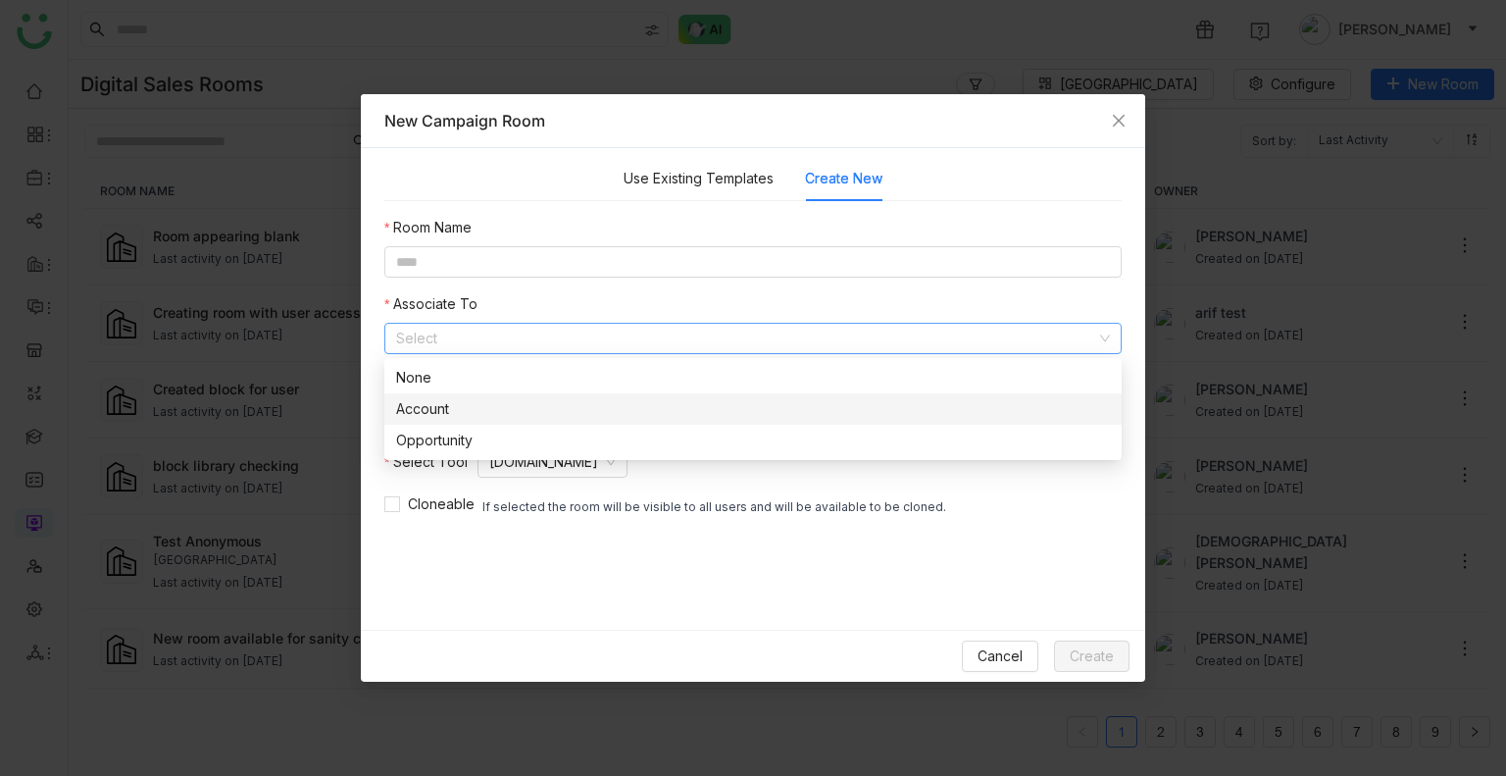
click at [544, 281] on div "Preview Select Testing Template Preview Select template hub border Preview Sele…" at bounding box center [753, 375] width 738 height 316
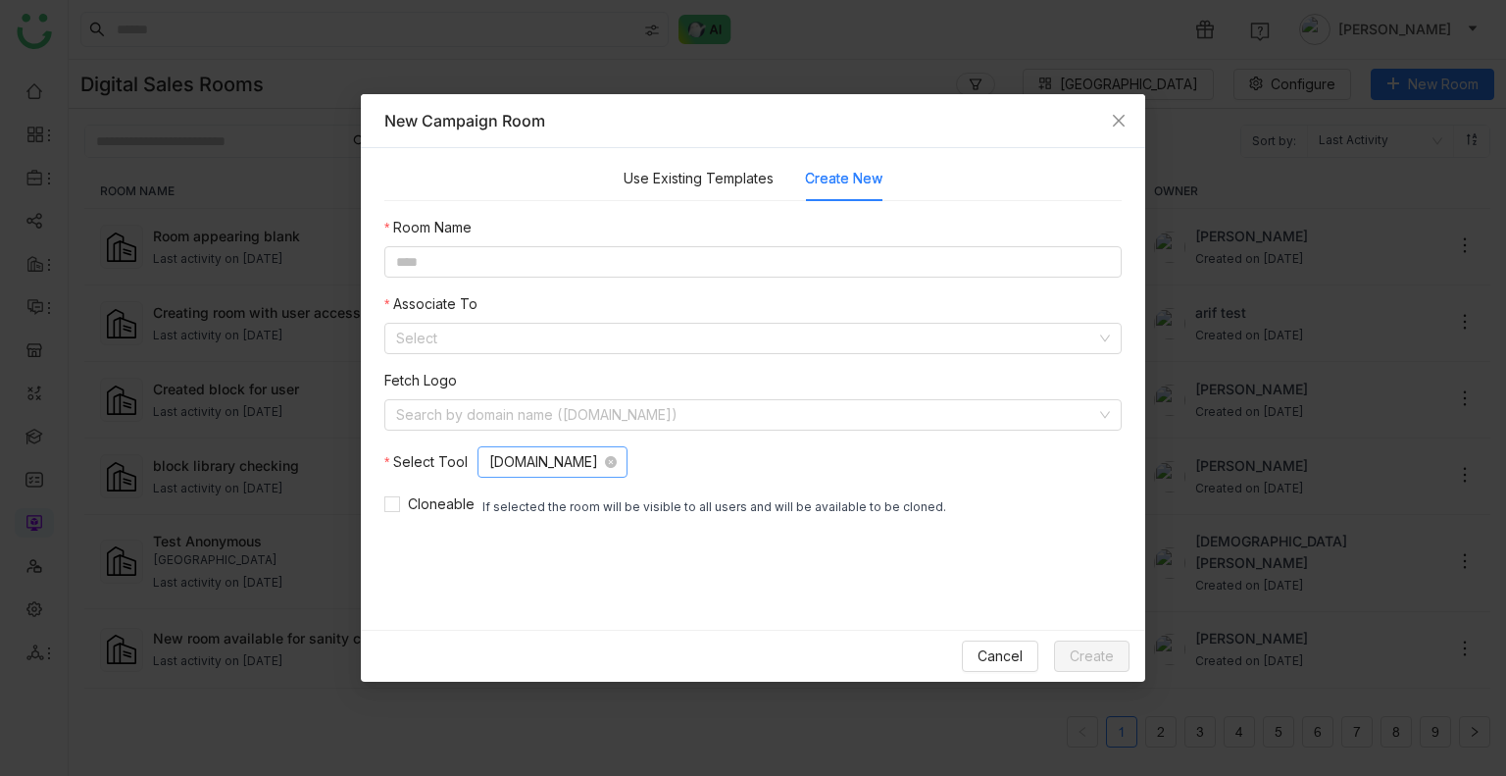
click at [549, 281] on nz-select-item "[DOMAIN_NAME]" at bounding box center [552, 461] width 127 height 29
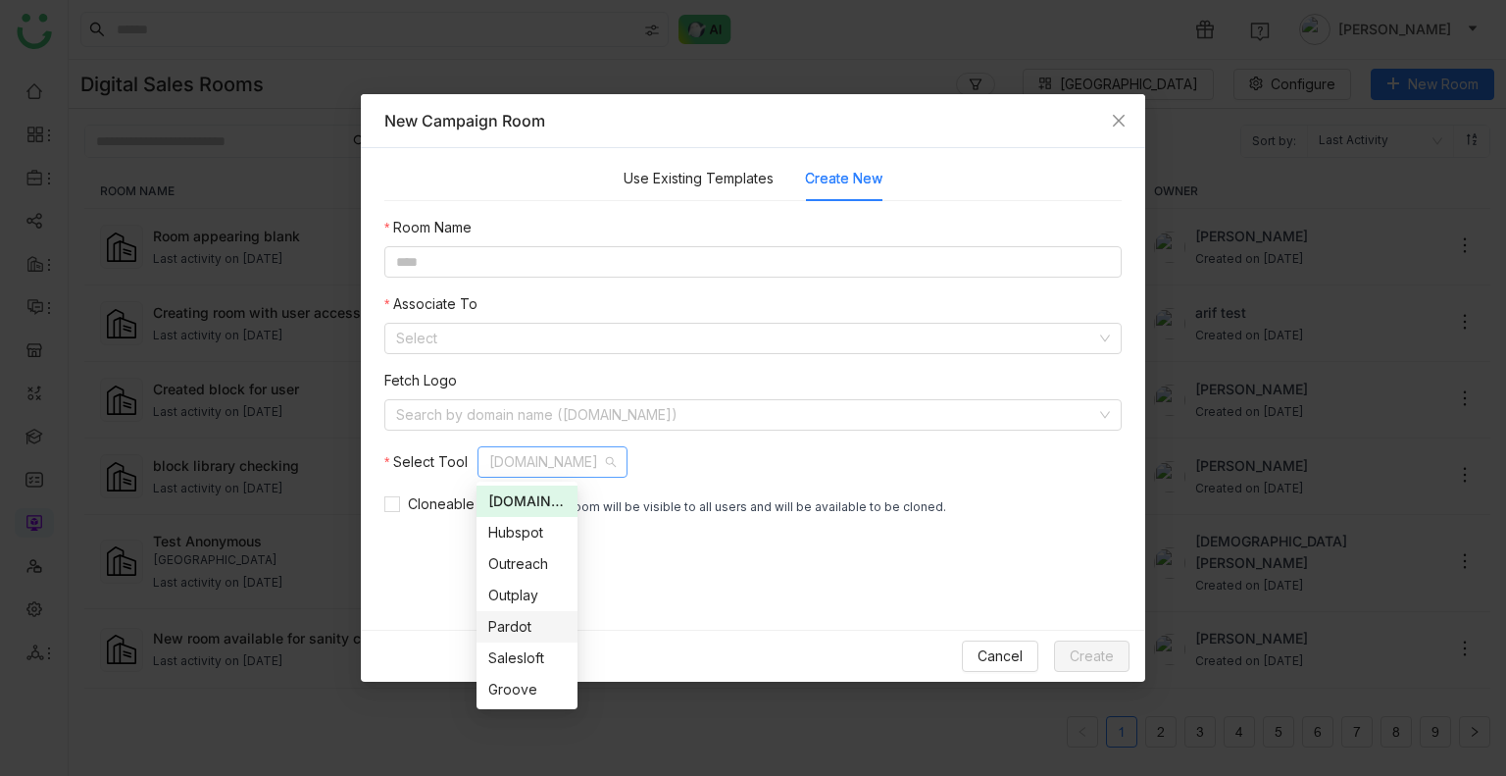
click at [863, 281] on nz-form-item "Select Tool [DOMAIN_NAME]" at bounding box center [753, 461] width 738 height 31
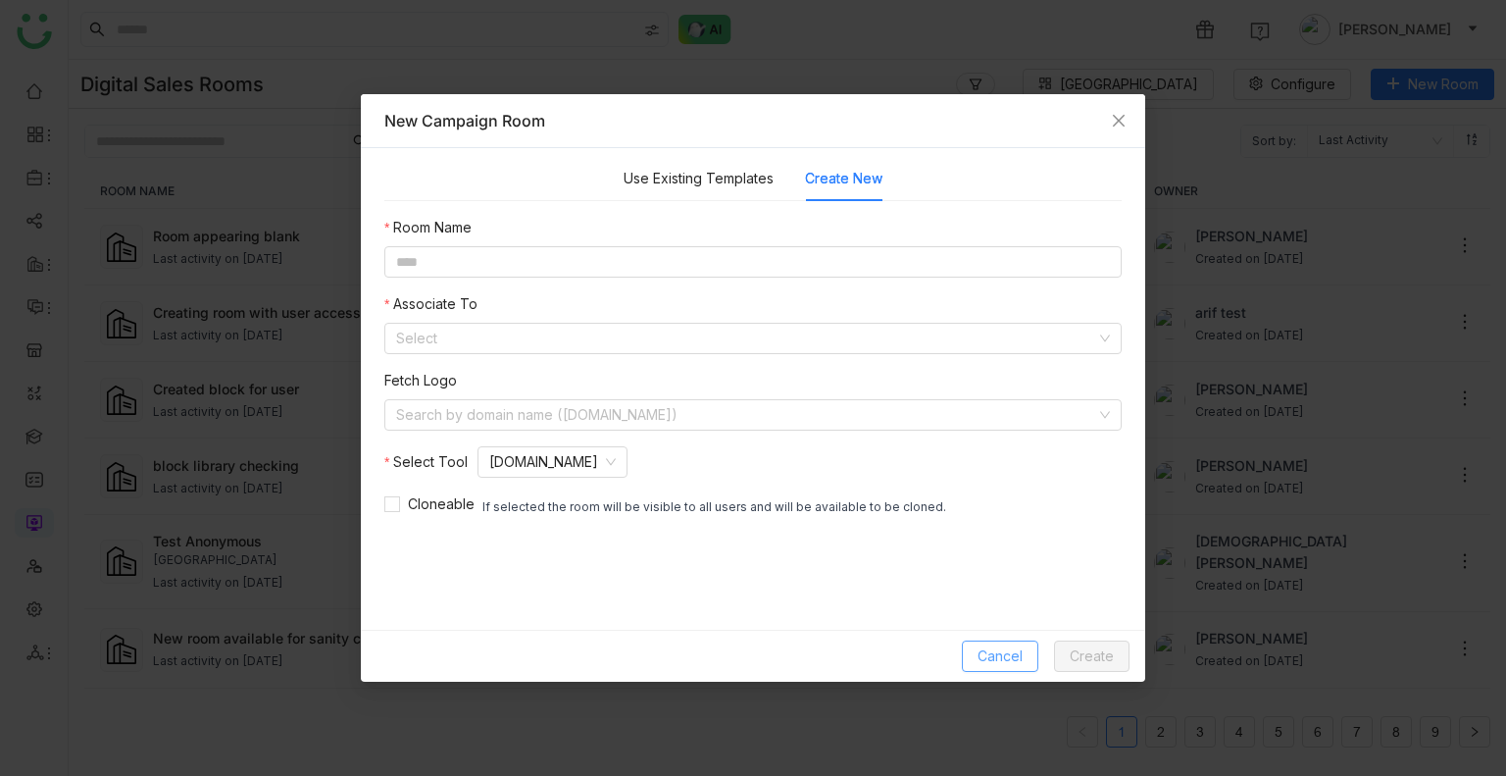
click at [998, 281] on span "Cancel" at bounding box center [1000, 656] width 45 height 22
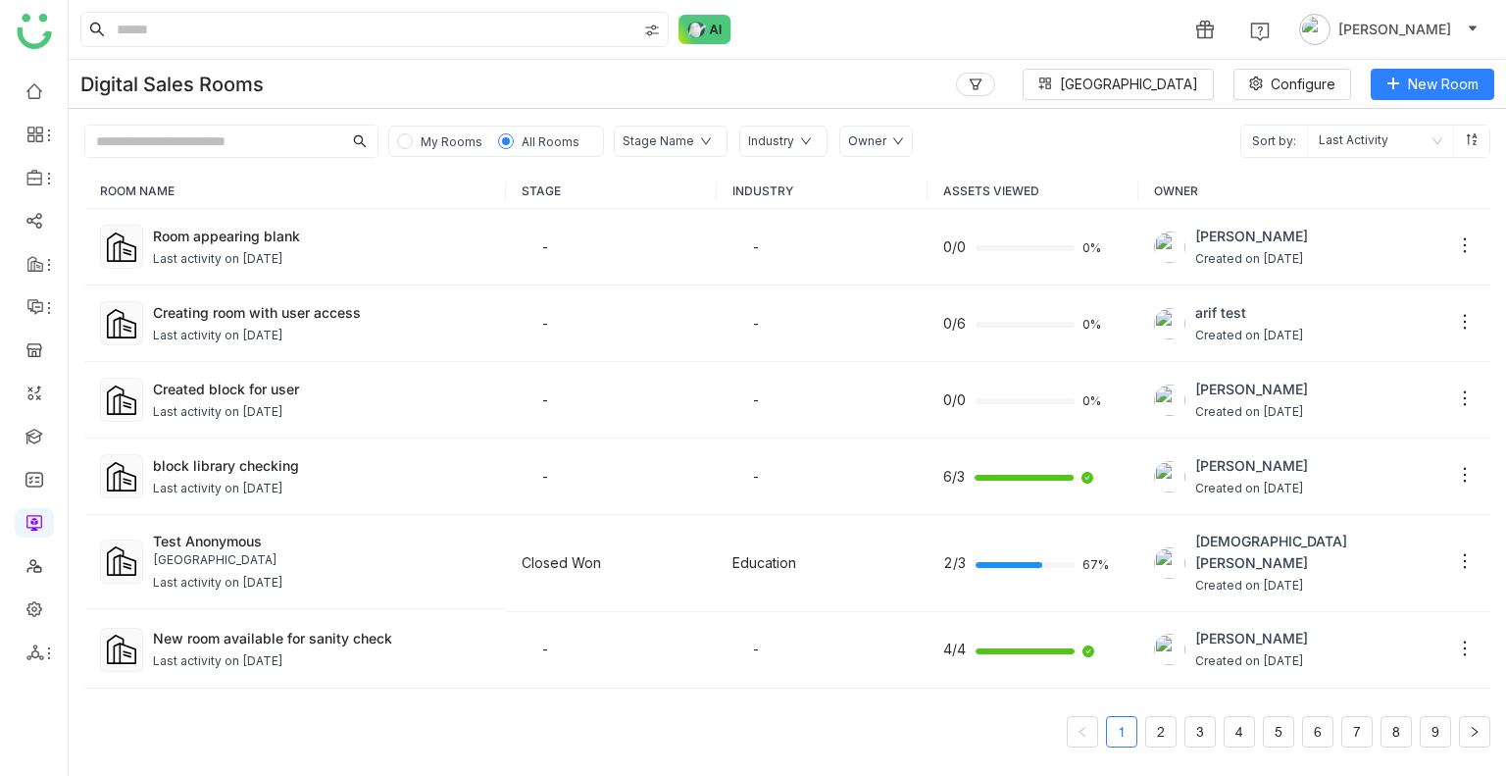
click at [675, 135] on div "Stage Name" at bounding box center [659, 141] width 72 height 19
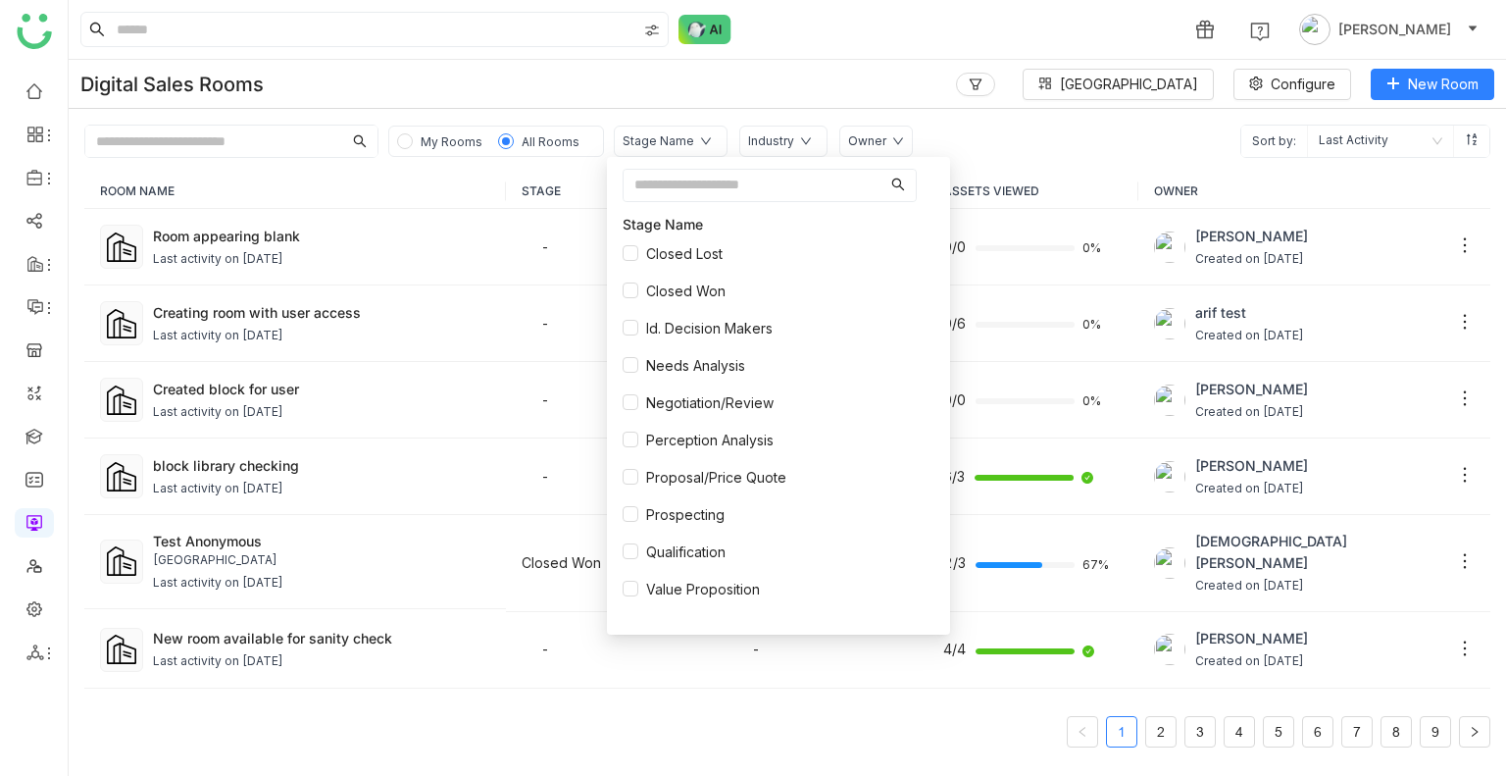
click at [739, 200] on nz-input-group at bounding box center [770, 185] width 294 height 33
click at [714, 187] on input "text" at bounding box center [752, 185] width 257 height 31
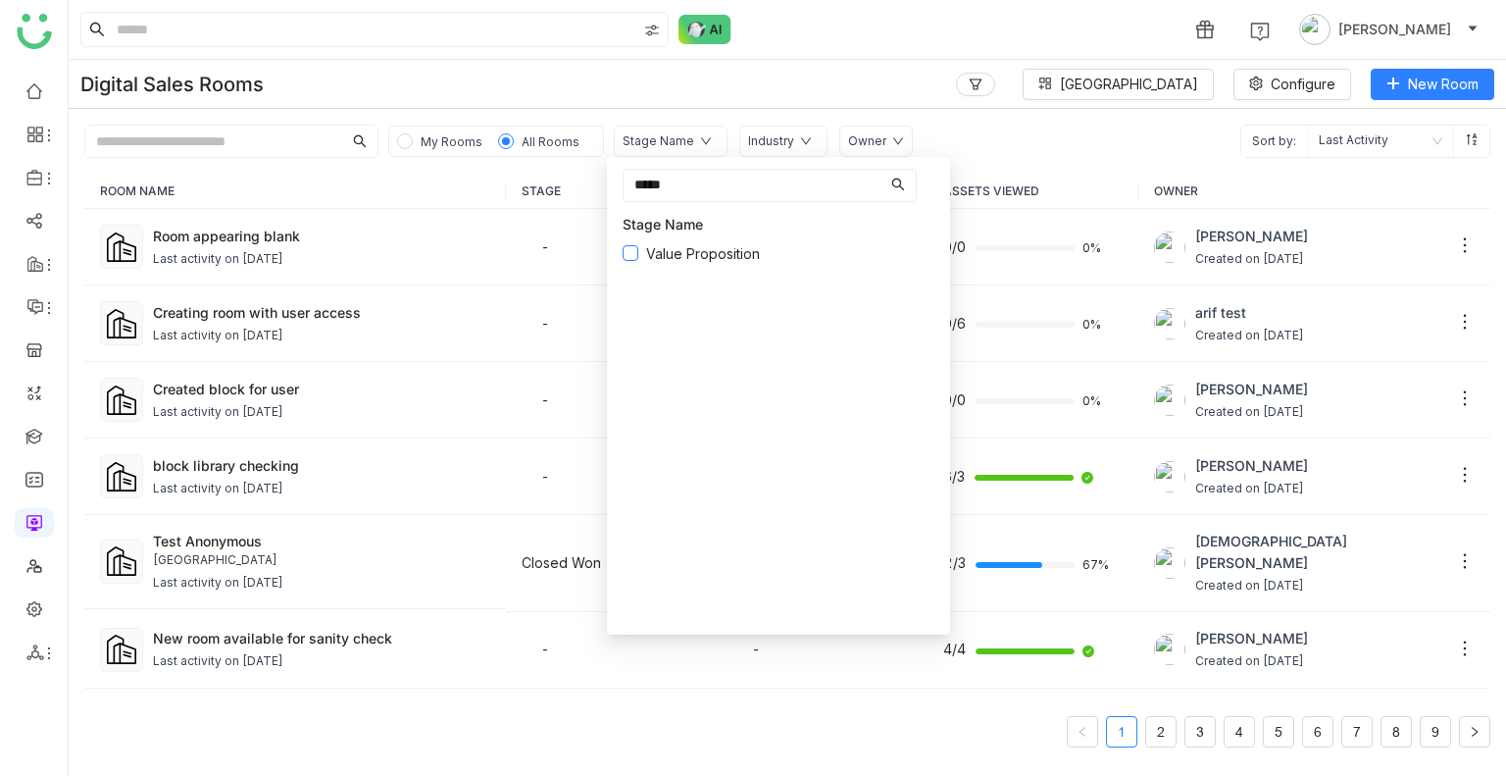
click at [654, 249] on span "Value Proposition" at bounding box center [702, 254] width 129 height 22
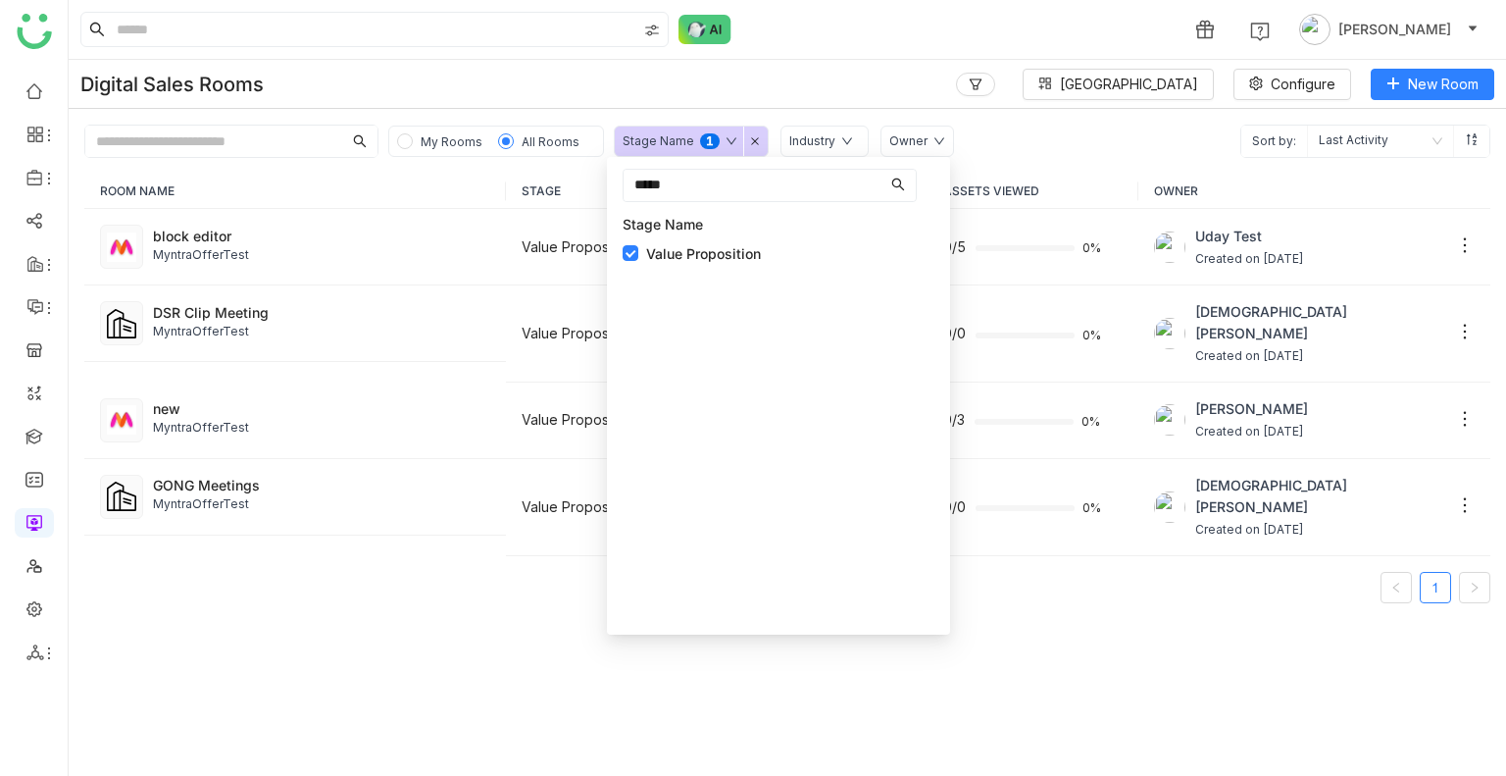
click at [701, 188] on input "*****" at bounding box center [752, 185] width 257 height 31
type input "*"
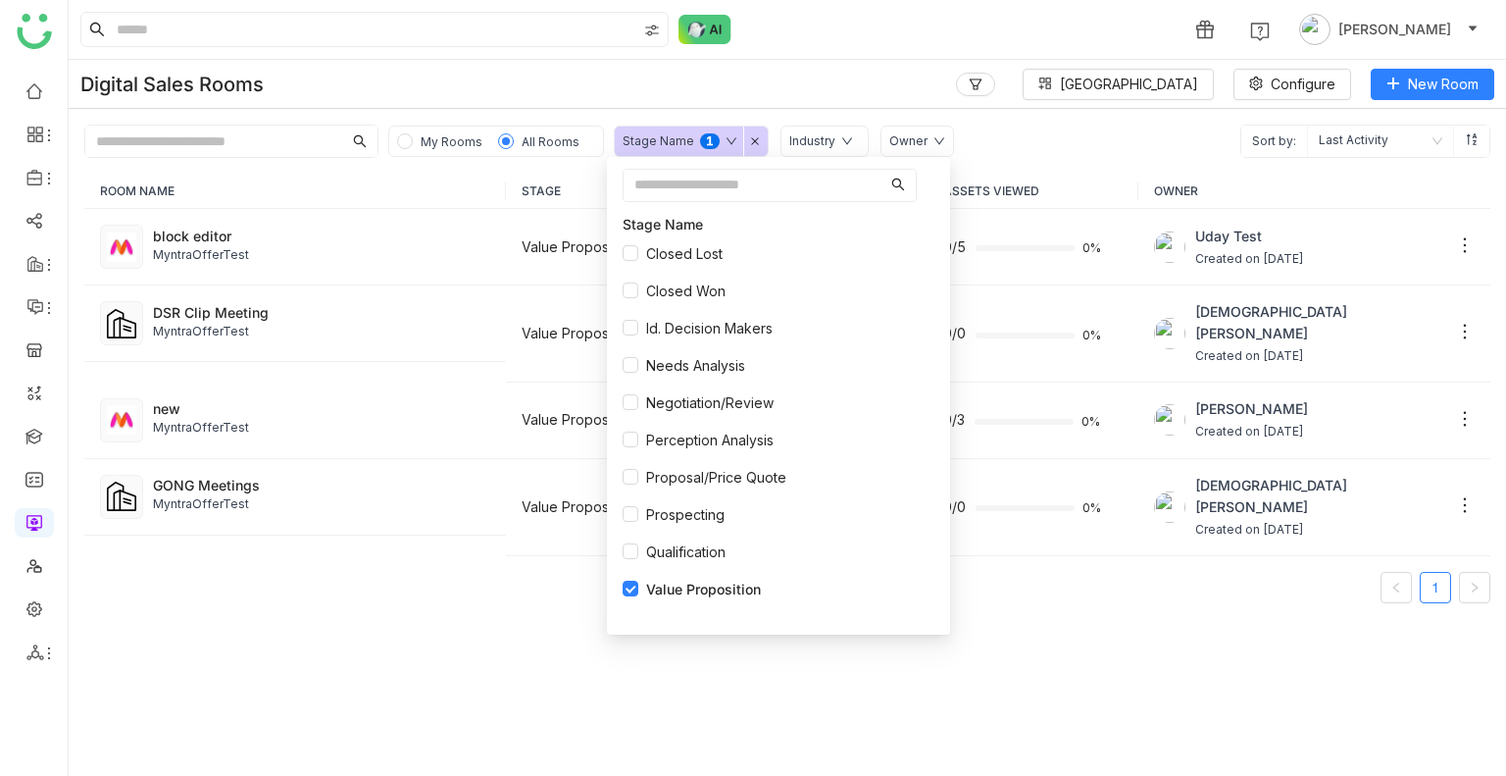
click at [1013, 133] on div "My Rooms All Rooms Stage Name 0 1 2 3 4 5 6 7 8 9 Industry Owner Sort by: Last …" at bounding box center [788, 133] width 1438 height 49
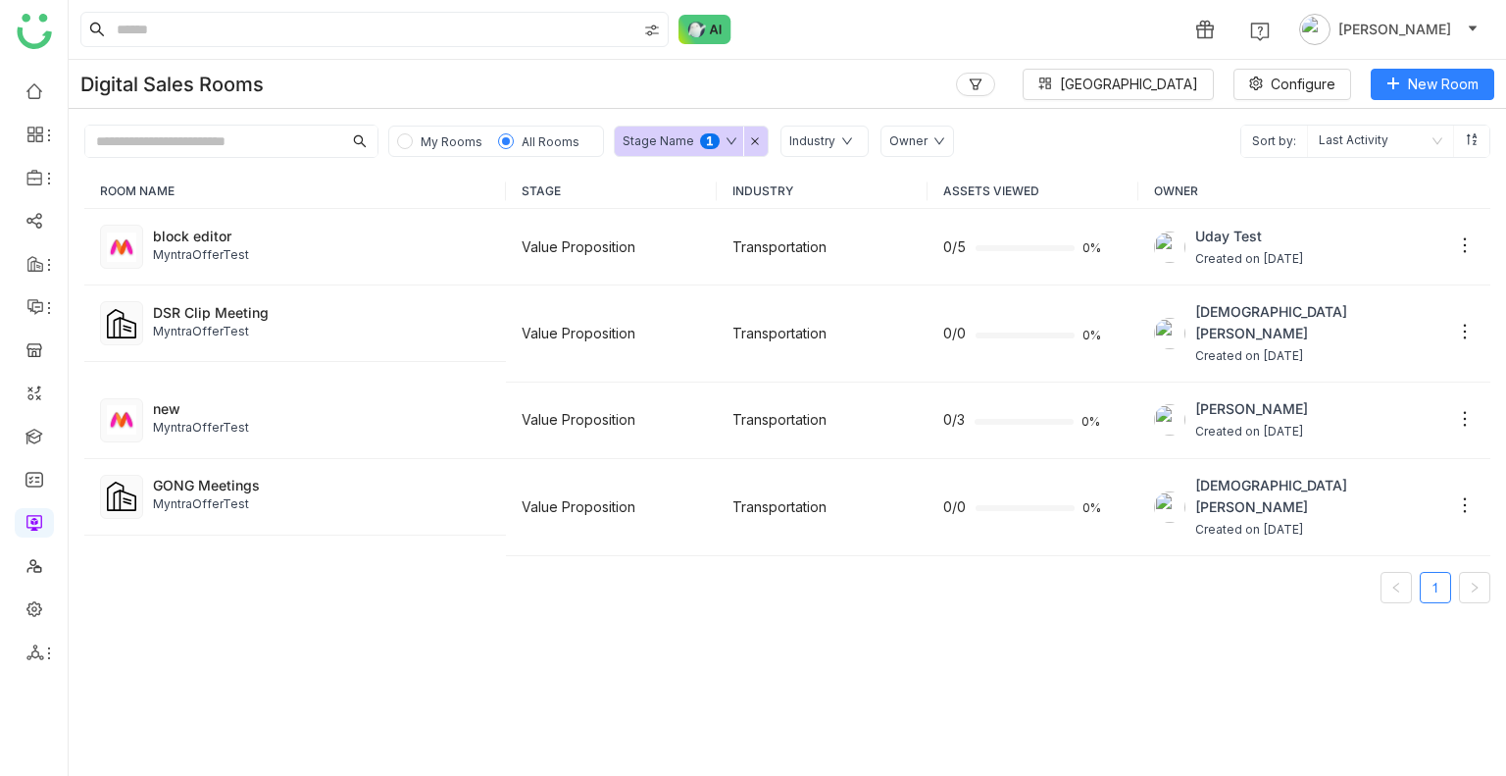
click at [741, 145] on div "Stage Name 0 1 2 3 4 5 6 7 8 9" at bounding box center [691, 141] width 155 height 31
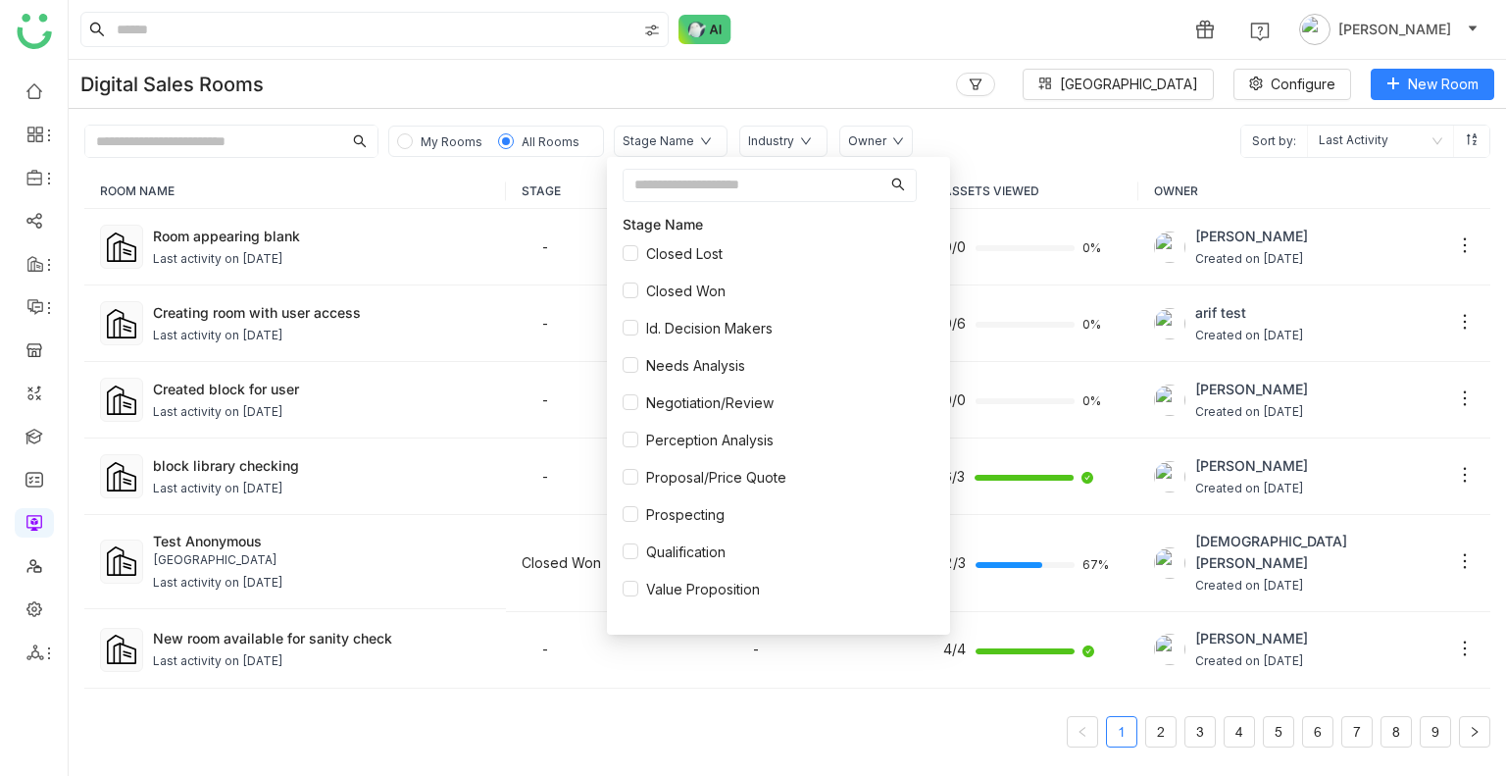
click at [796, 83] on div "Digital Sales Rooms Block Library Configure New Room" at bounding box center [788, 84] width 1438 height 49
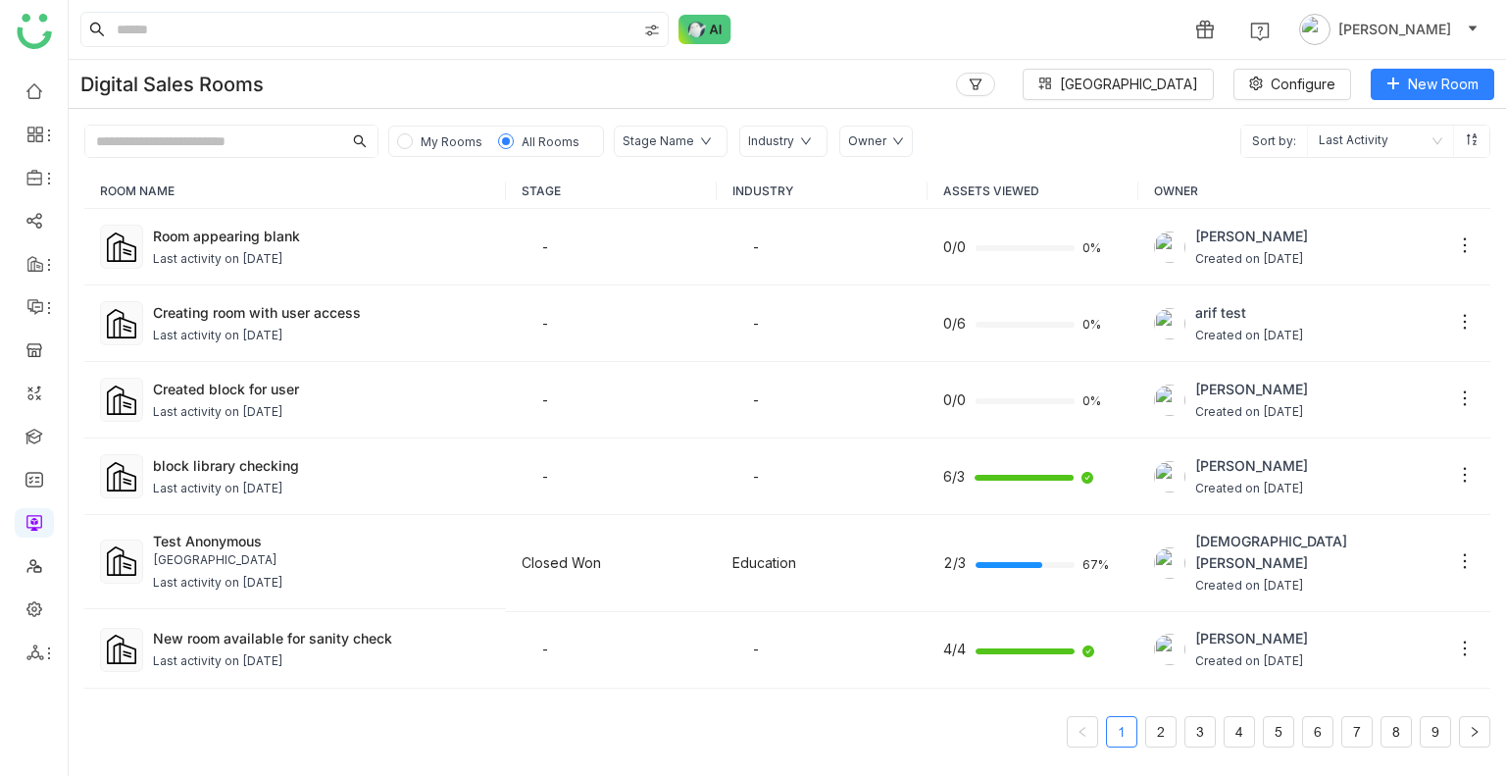
click at [770, 153] on div "Industry" at bounding box center [784, 141] width 88 height 31
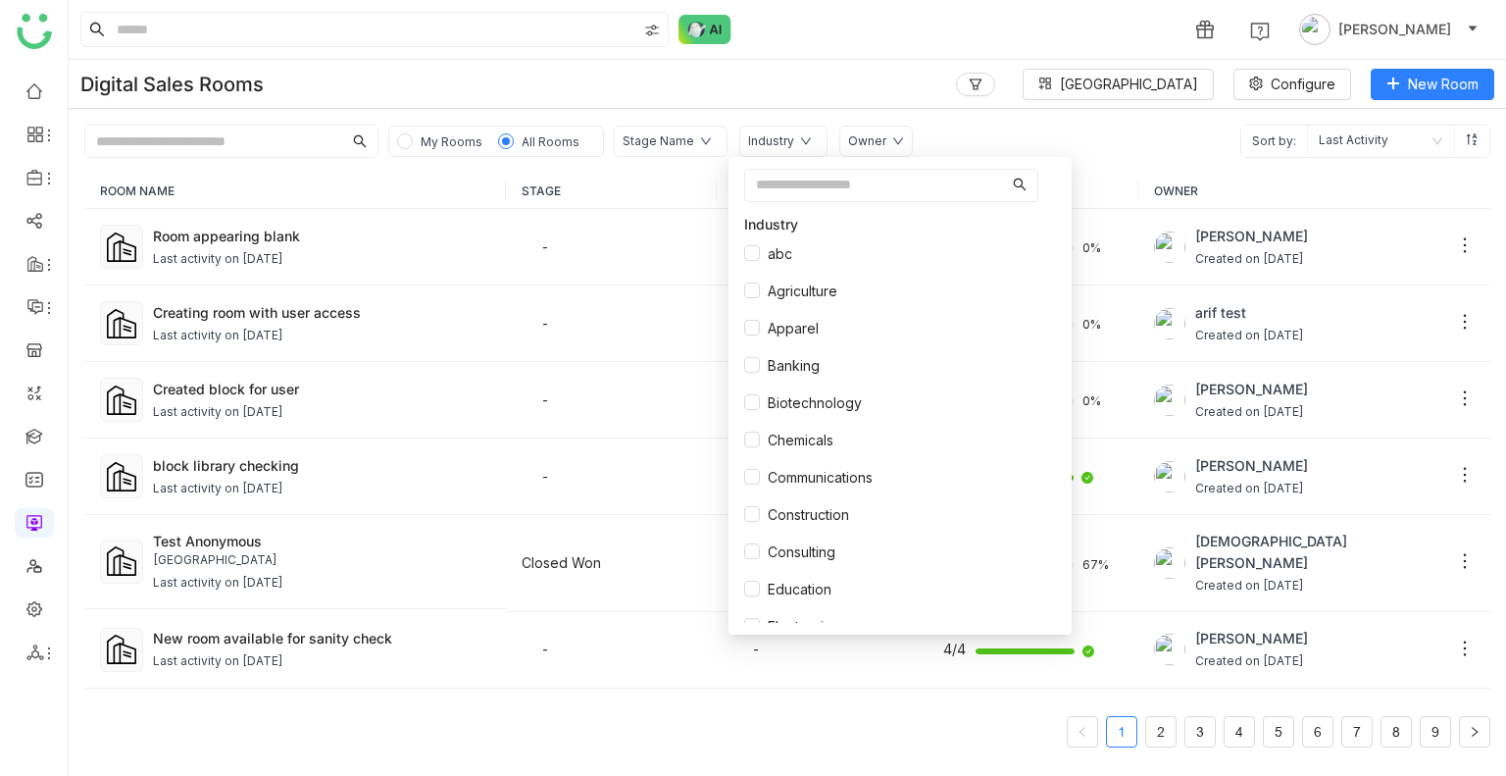
click at [1074, 132] on div "My Rooms All Rooms Stage Name Industry Owner Sort by: Last Activity" at bounding box center [788, 133] width 1438 height 49
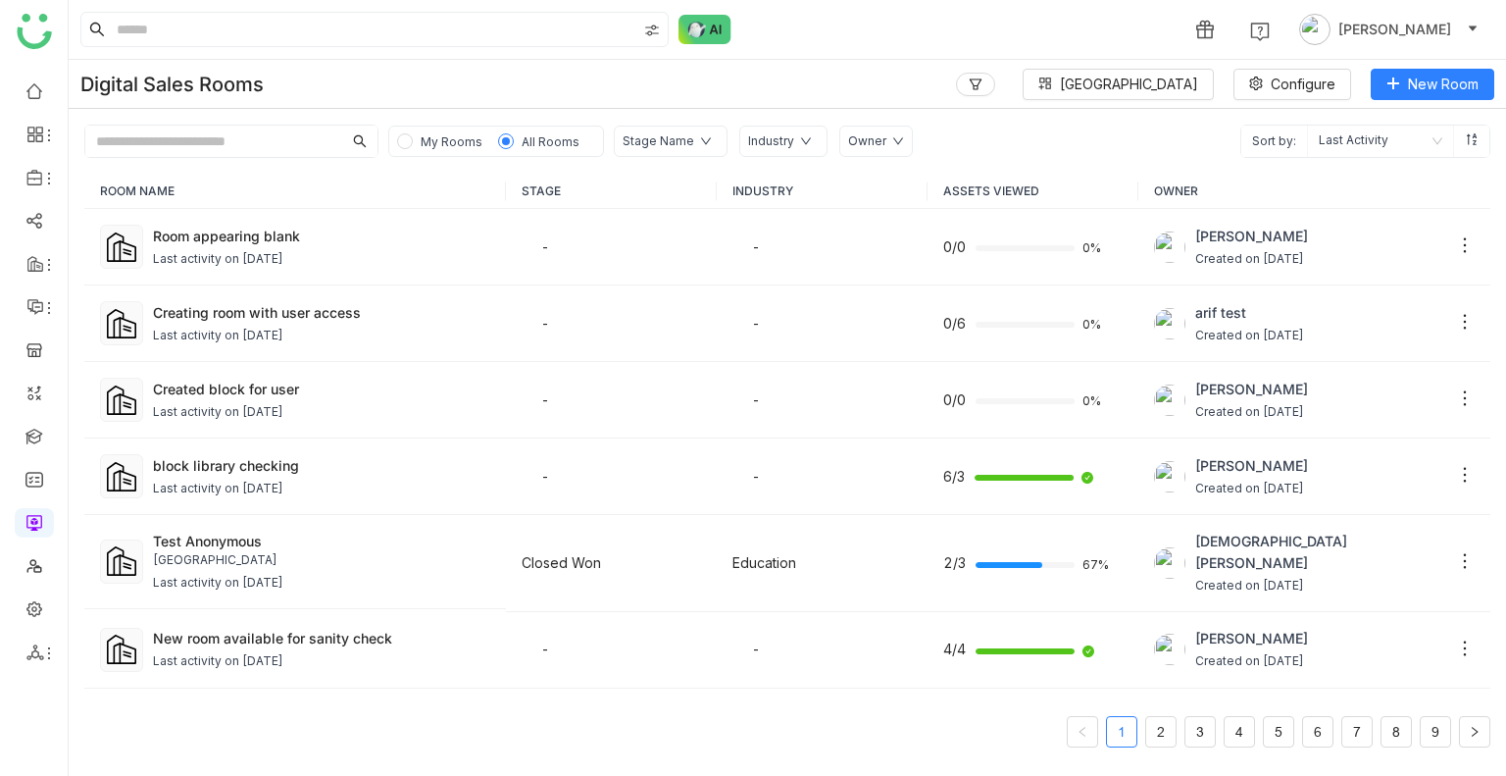
click at [866, 140] on div "Owner" at bounding box center [867, 141] width 38 height 19
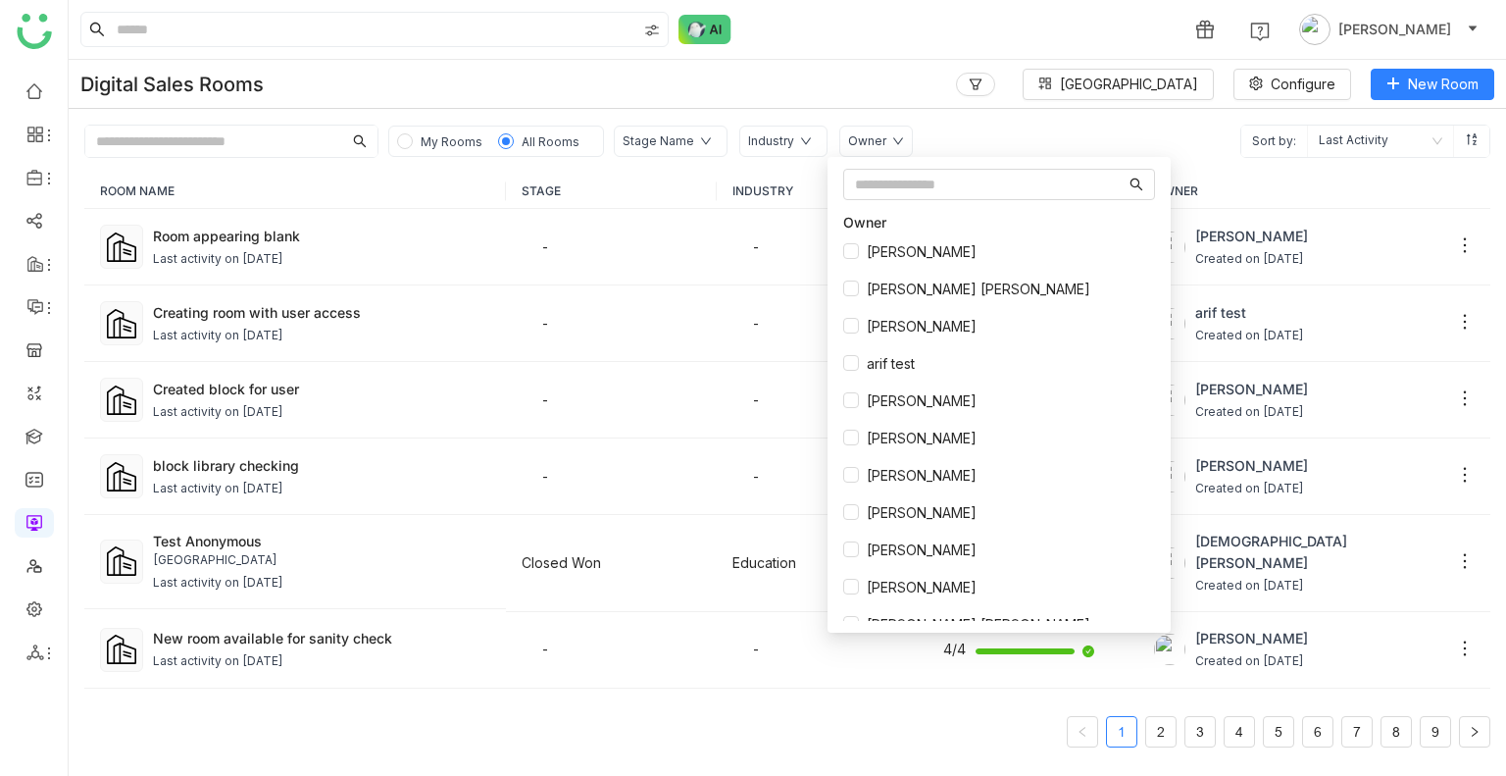
click at [934, 128] on div "My Rooms All Rooms Stage Name Industry Owner Sort by: Last Activity" at bounding box center [788, 133] width 1438 height 49
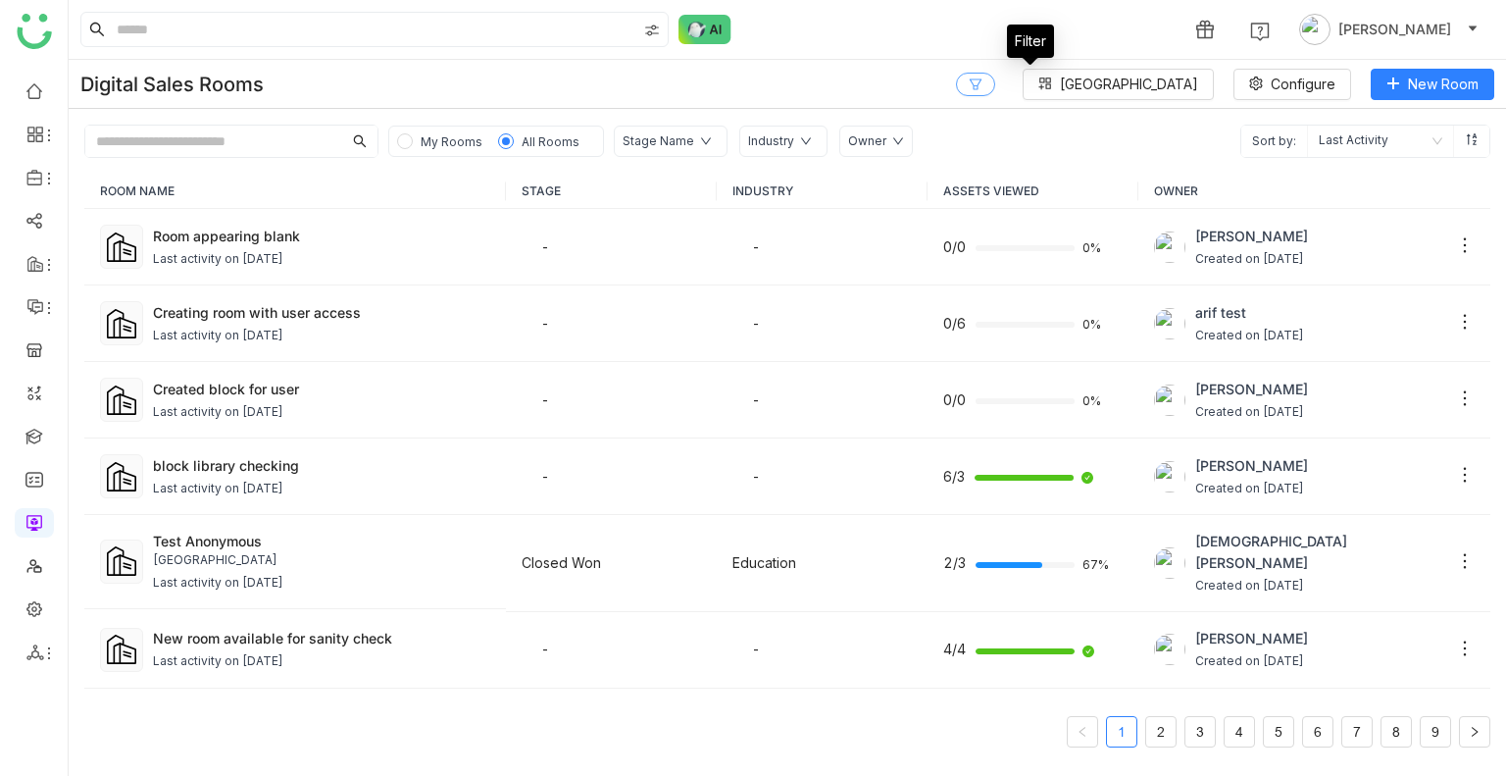
click at [982, 82] on icon at bounding box center [976, 83] width 12 height 11
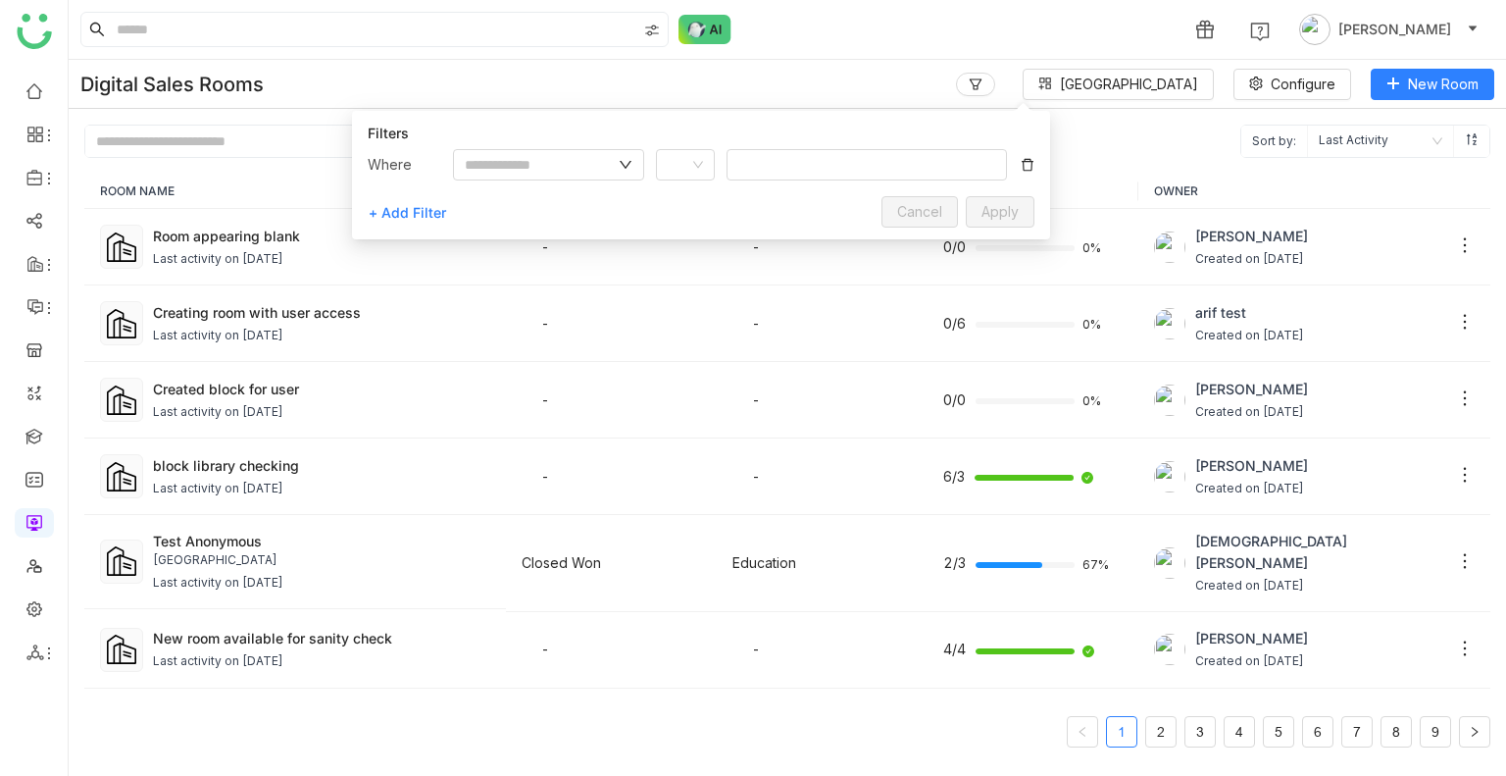
click at [1111, 137] on div "My Rooms All Rooms Stage Name Industry Owner Sort by: Last Activity" at bounding box center [788, 133] width 1438 height 49
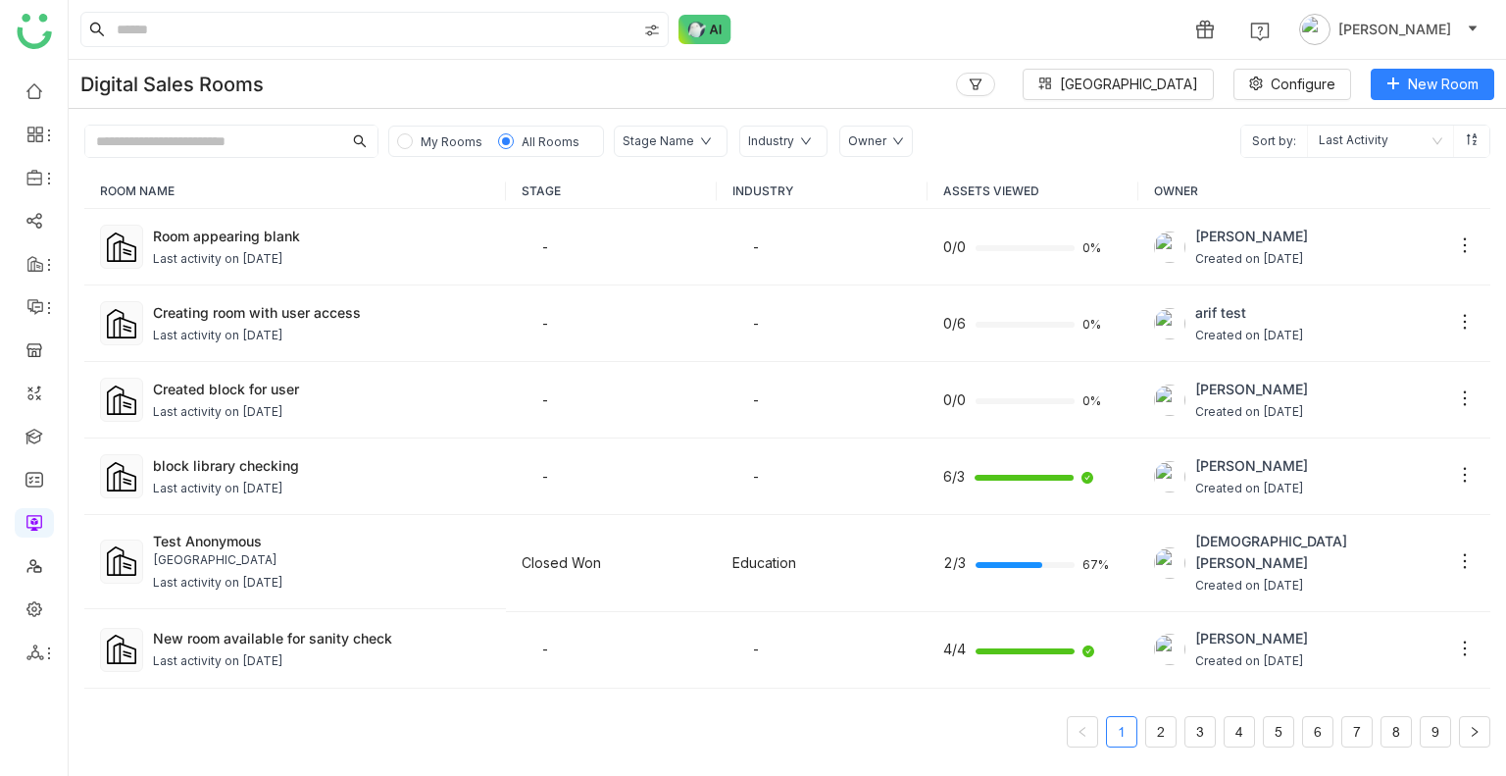
click at [640, 155] on div "Stage Name" at bounding box center [671, 141] width 114 height 31
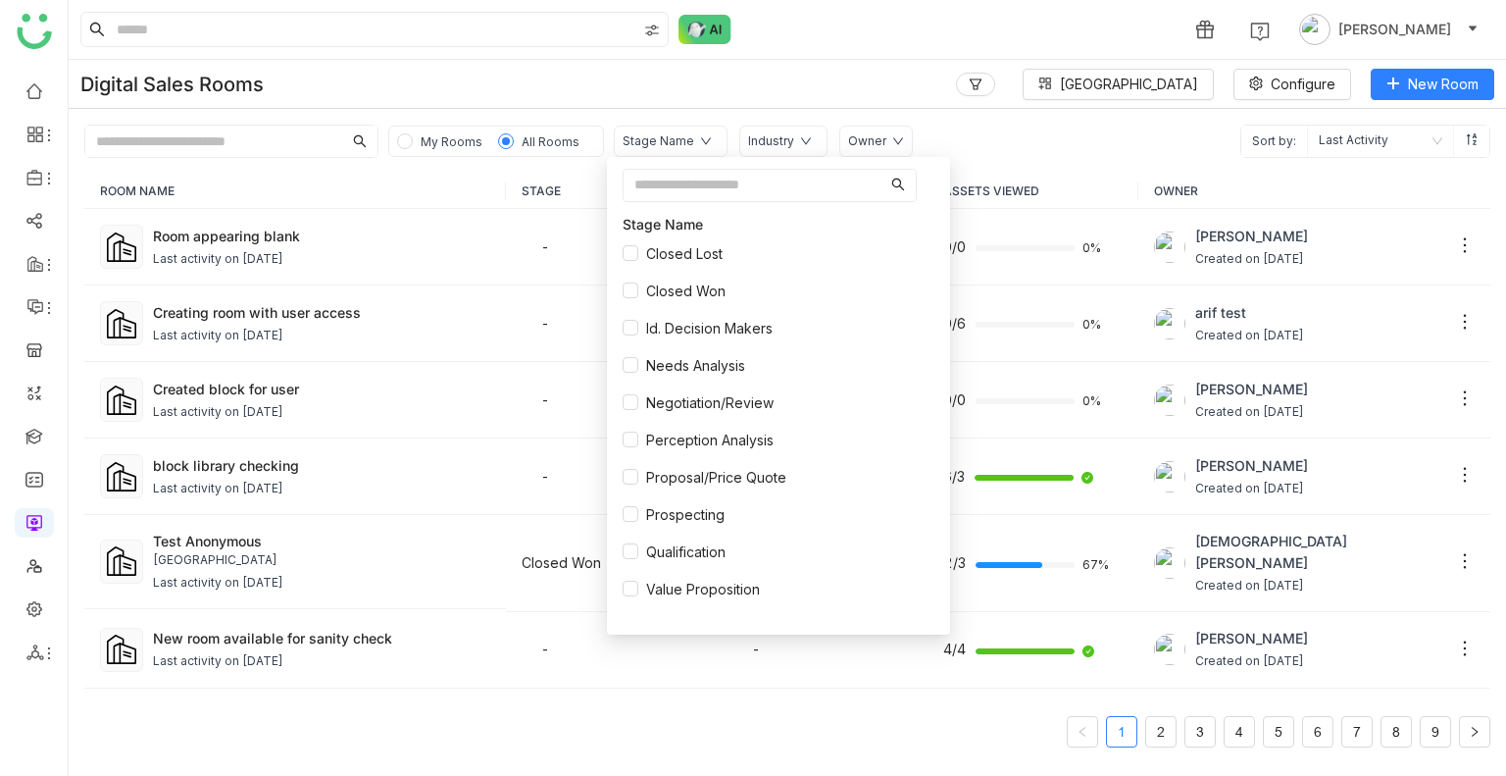
click at [973, 149] on div "My Rooms All Rooms Stage Name Industry Owner Sort by: Last Activity" at bounding box center [788, 133] width 1438 height 49
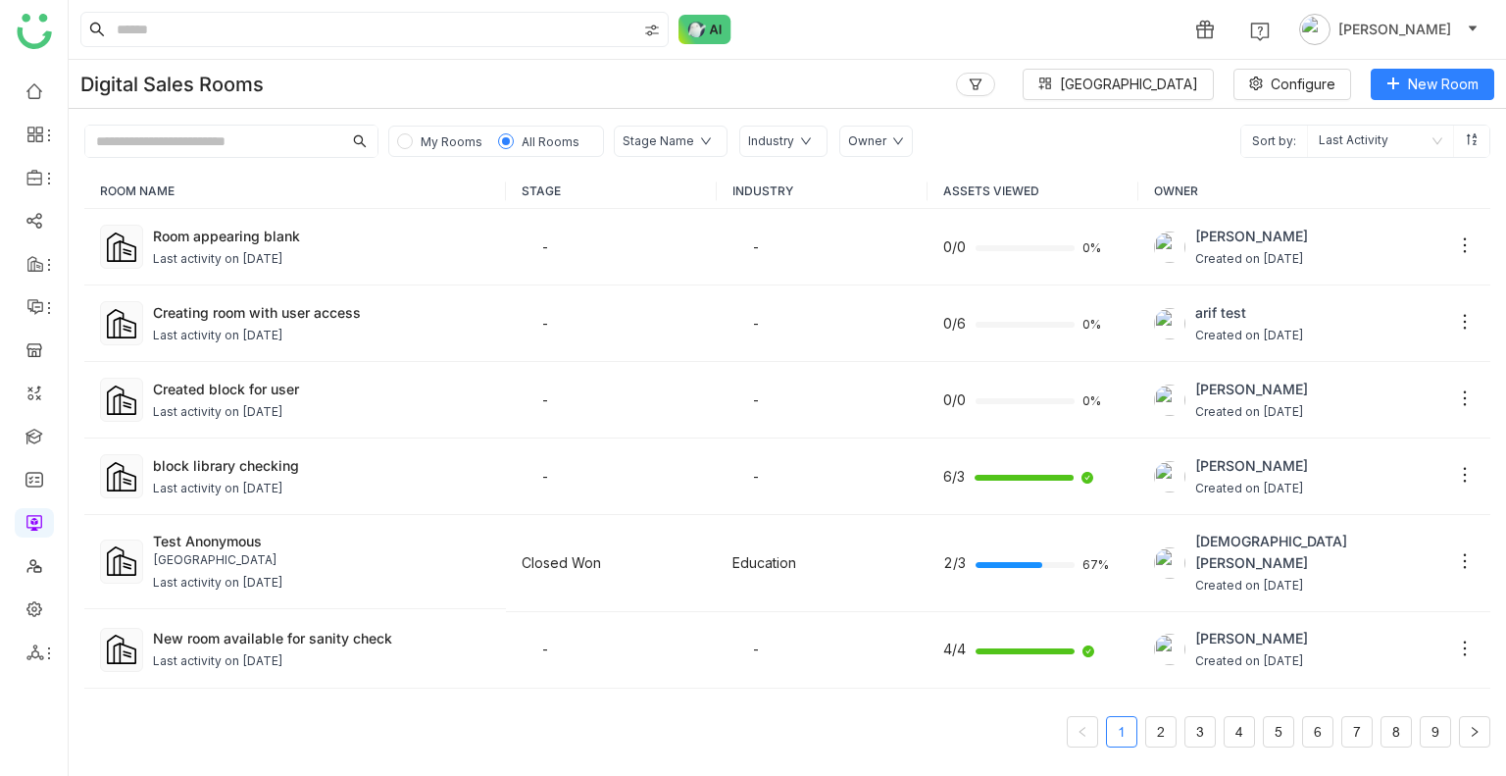
click at [159, 142] on input "text" at bounding box center [213, 141] width 257 height 31
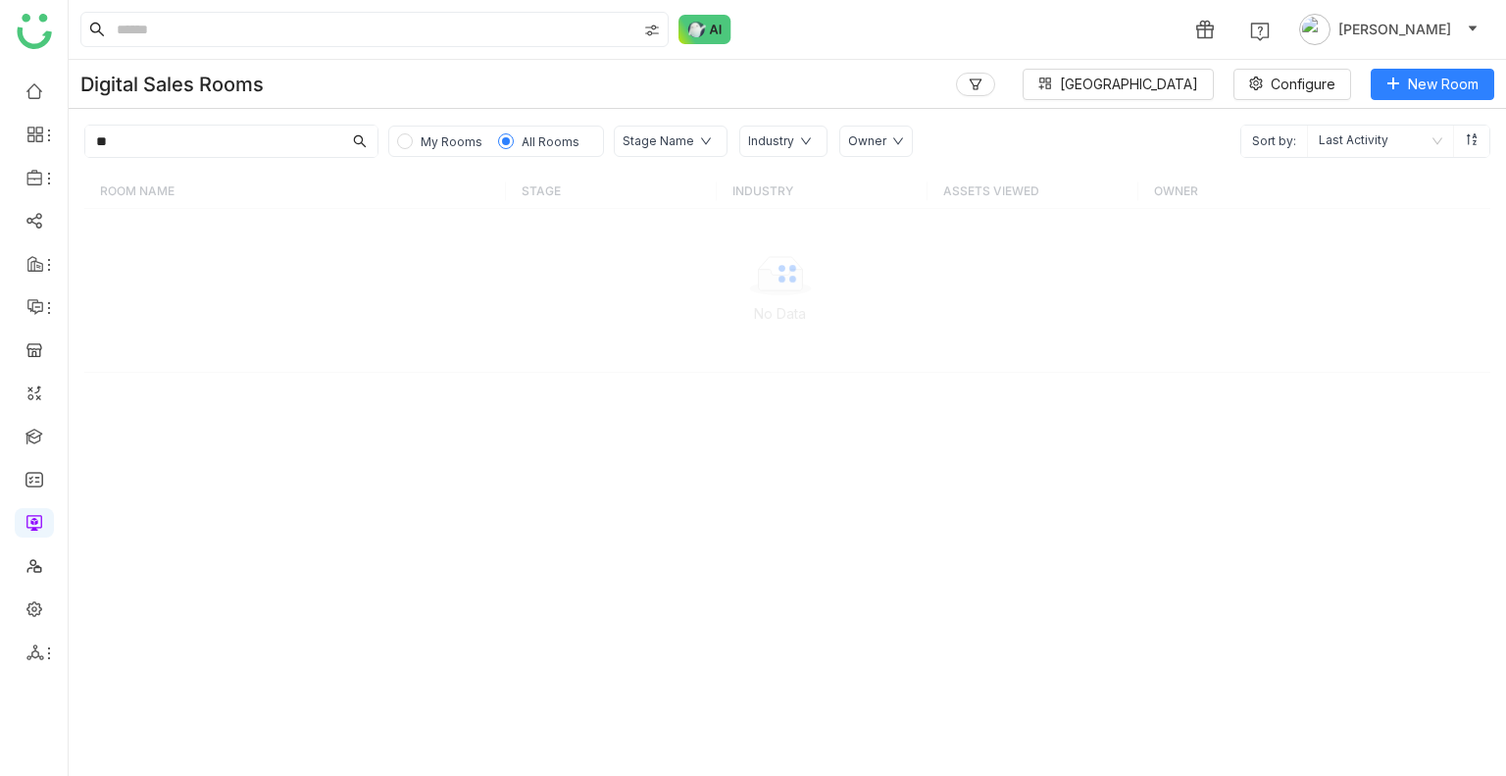
type input "*"
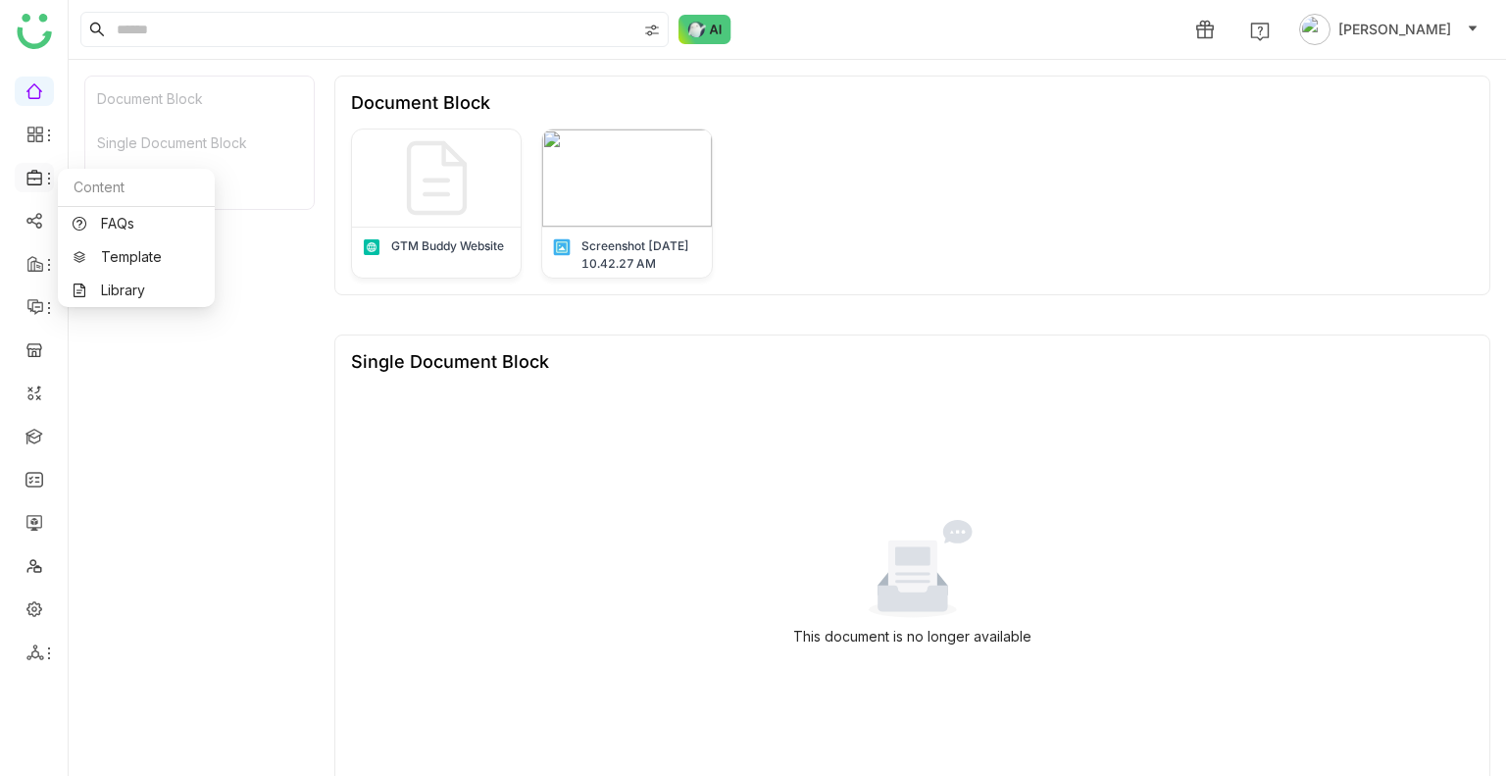
click at [39, 185] on icon at bounding box center [35, 178] width 18 height 18
click at [114, 283] on link "Library" at bounding box center [137, 290] width 128 height 14
